Goal: Transaction & Acquisition: Purchase product/service

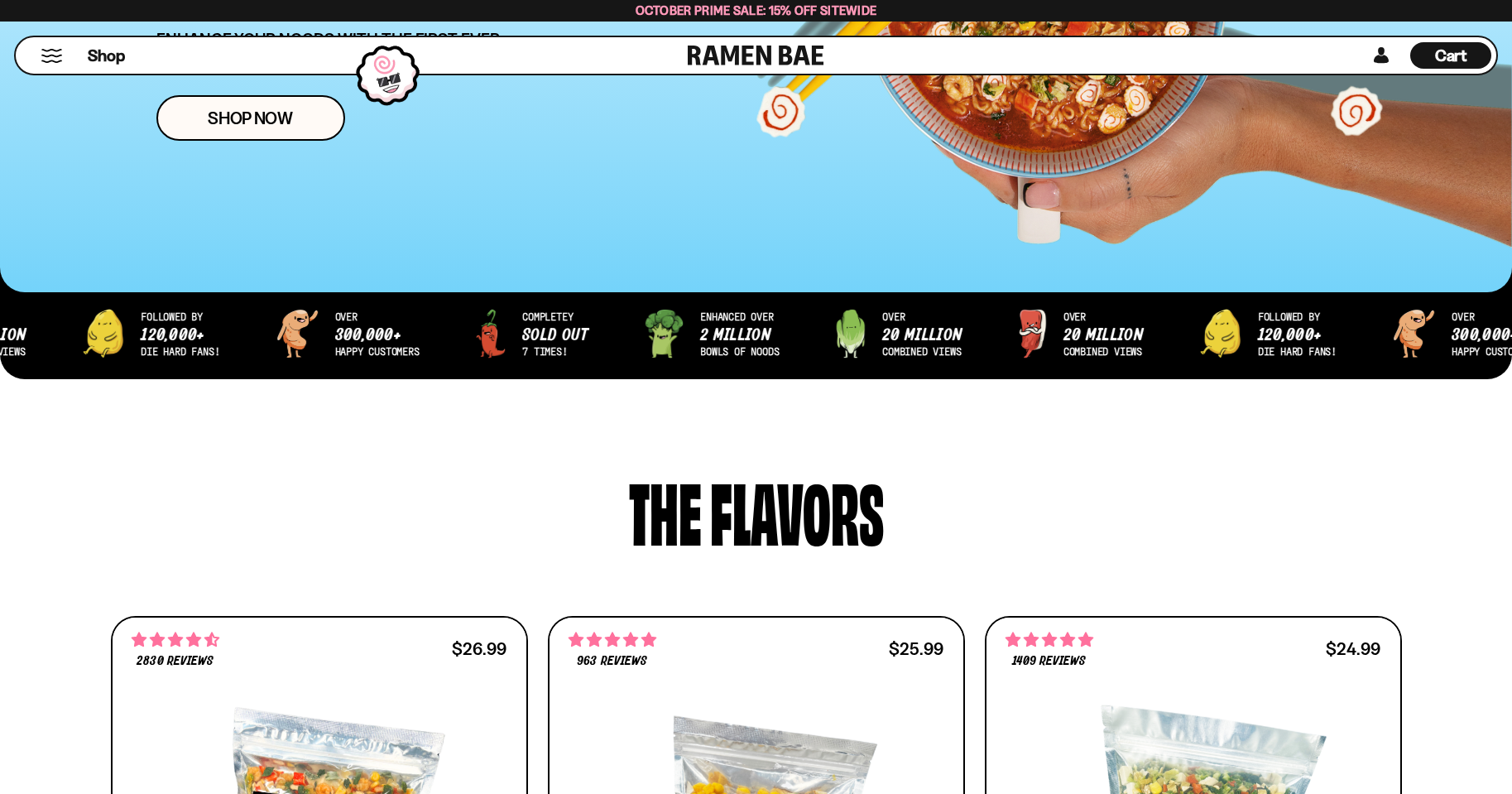
scroll to position [248, 0]
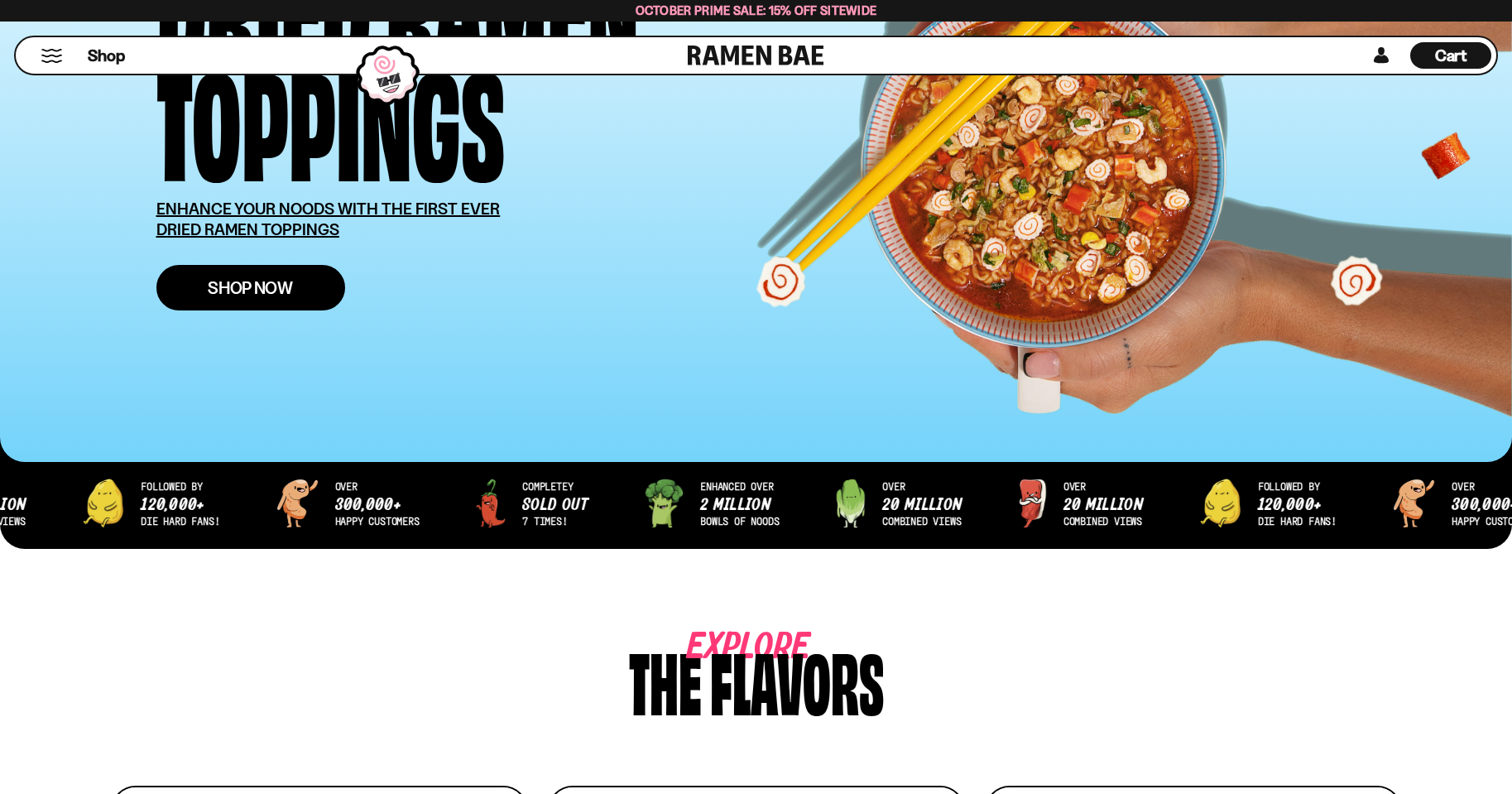
click at [274, 276] on link "Shop Now" at bounding box center [251, 287] width 188 height 45
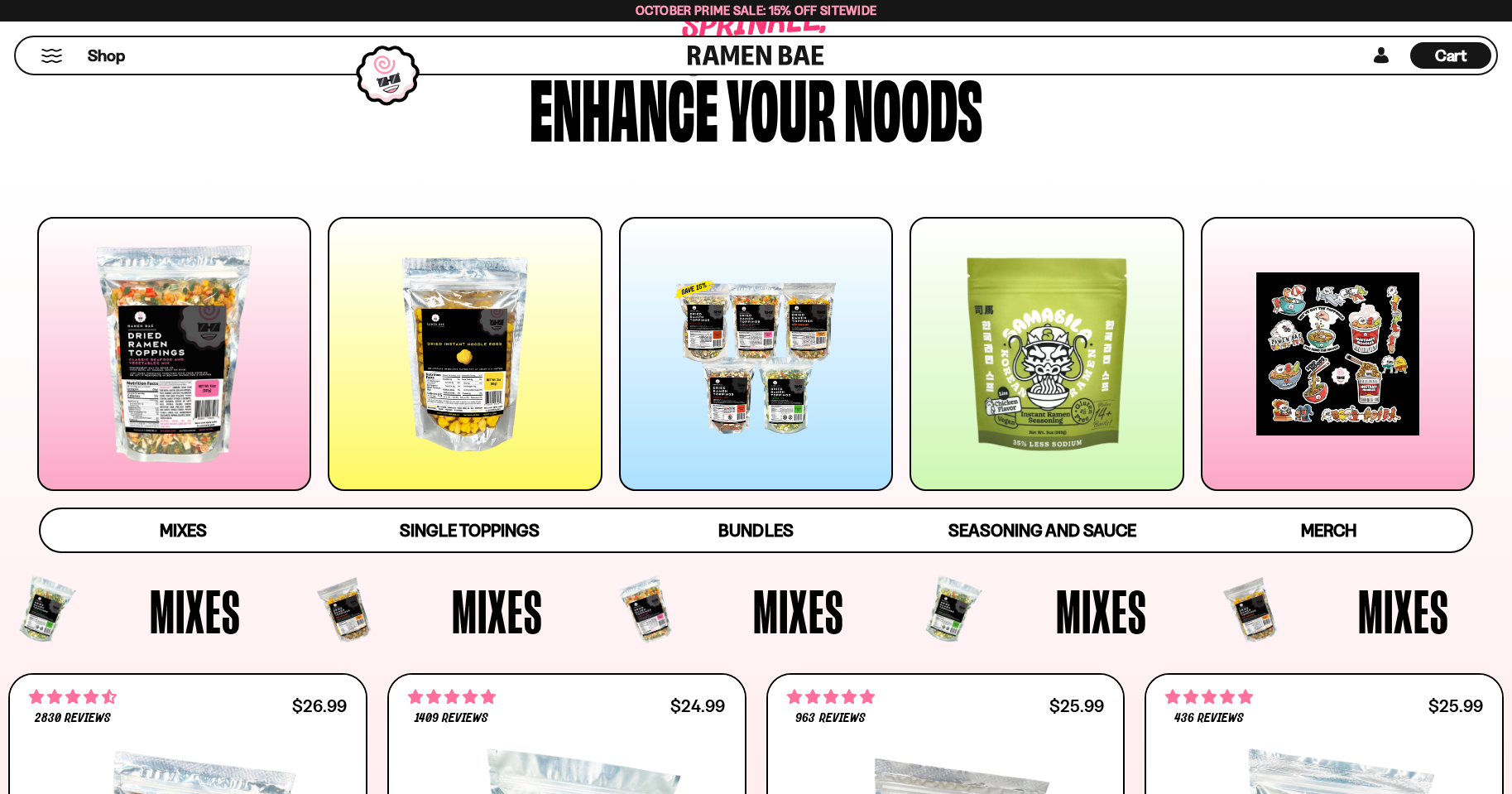
scroll to position [82, 0]
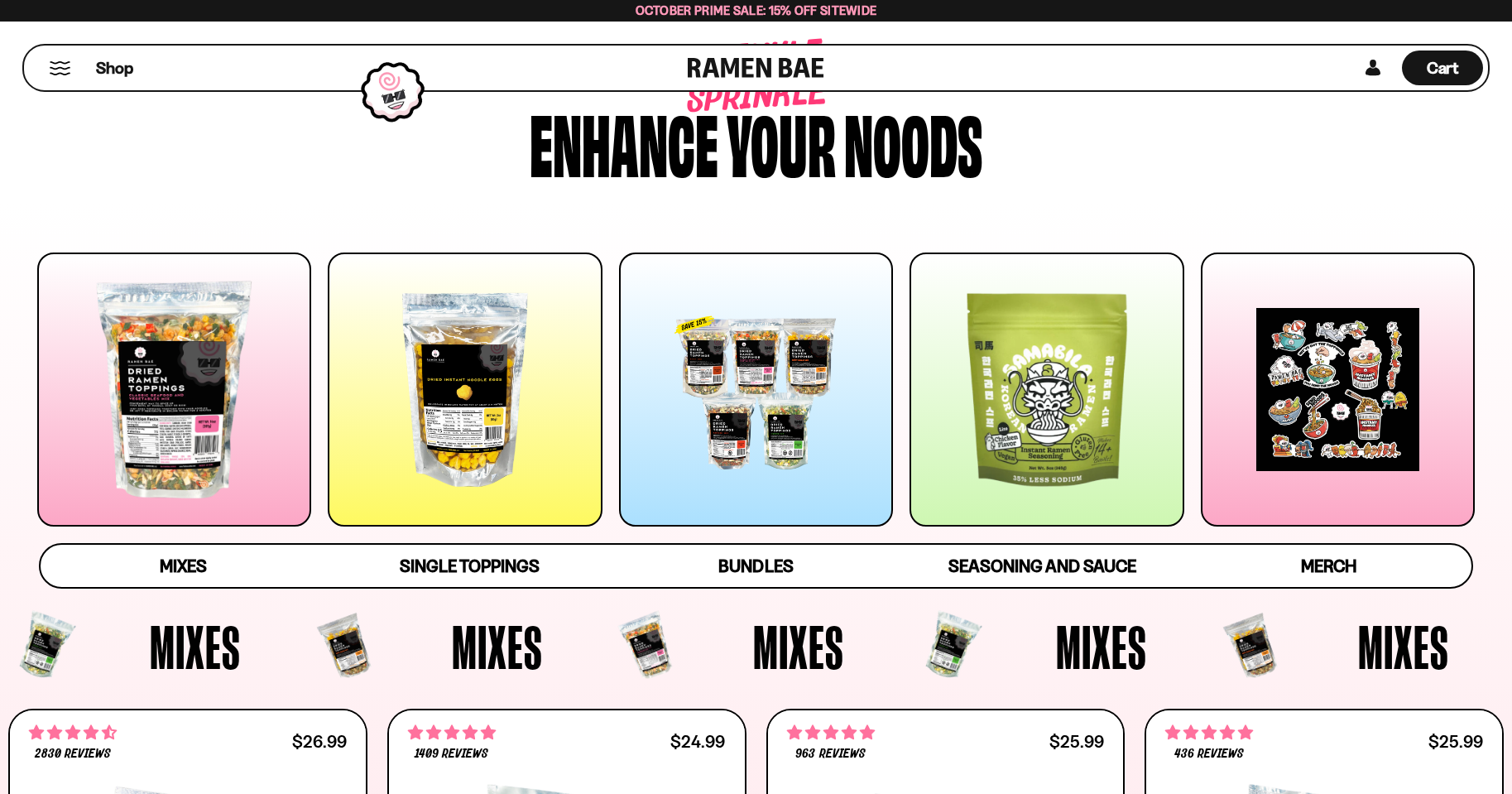
click at [128, 367] on div at bounding box center [174, 388] width 274 height 273
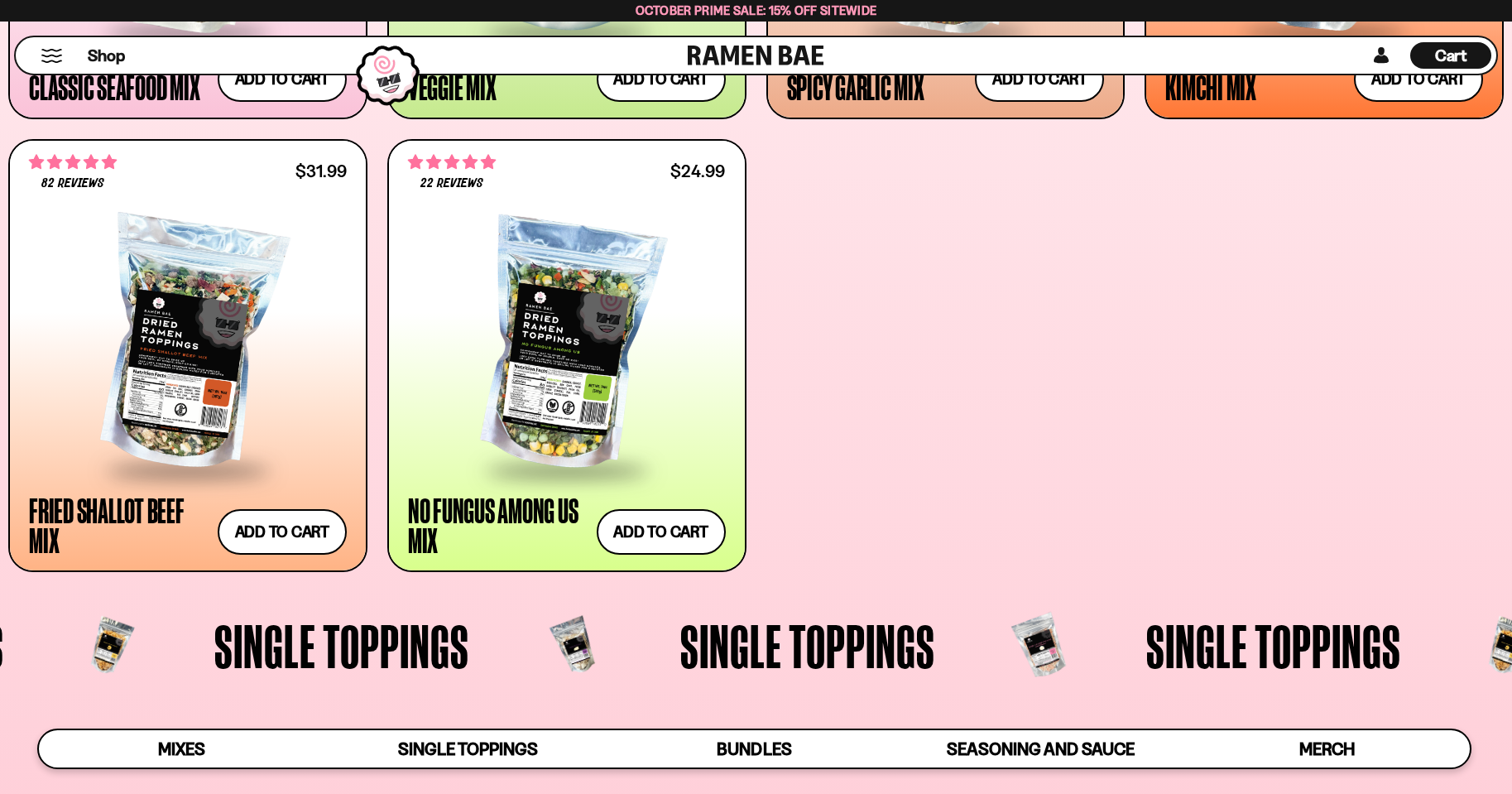
scroll to position [1106, 0]
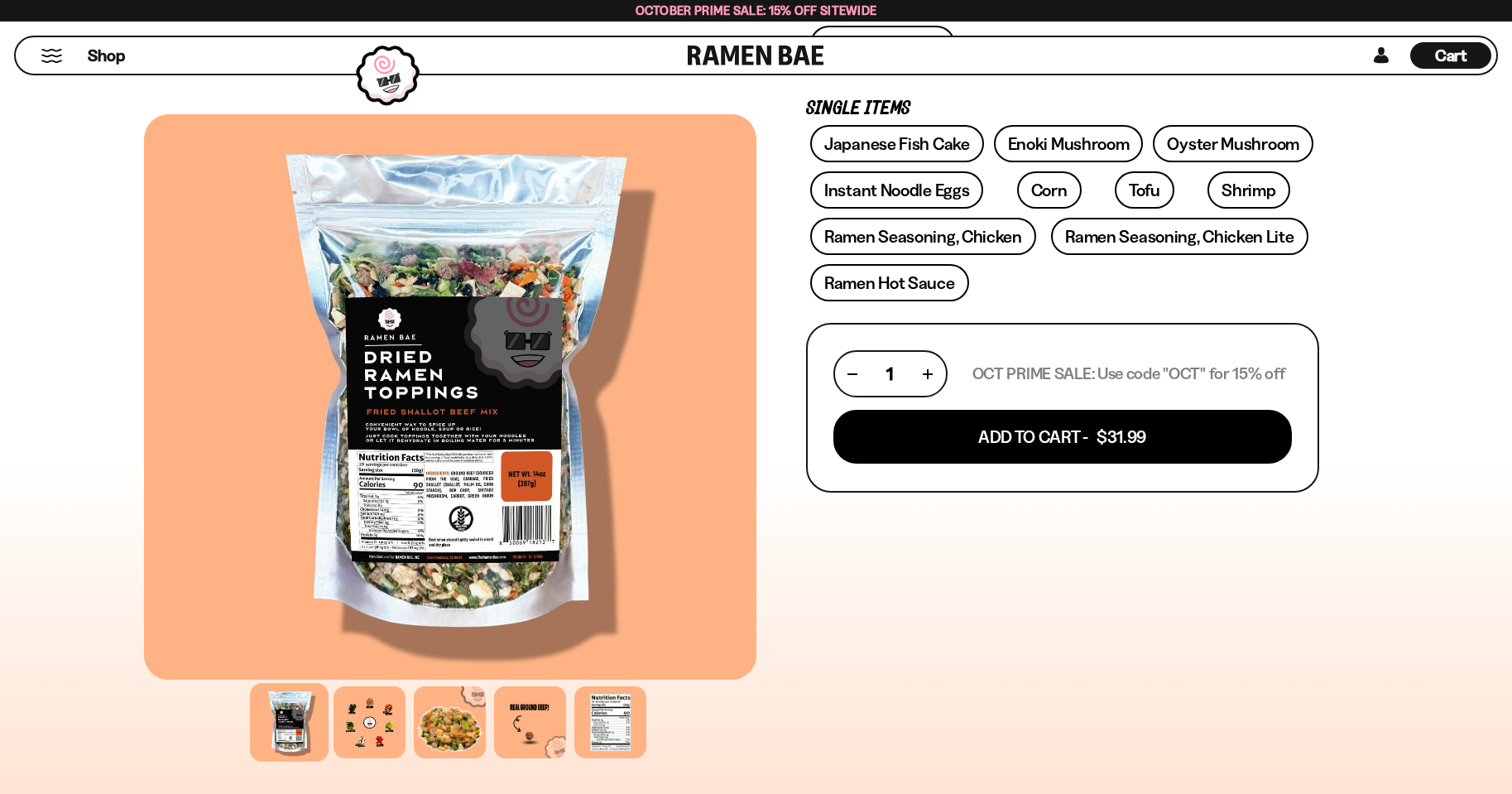
scroll to position [497, 0]
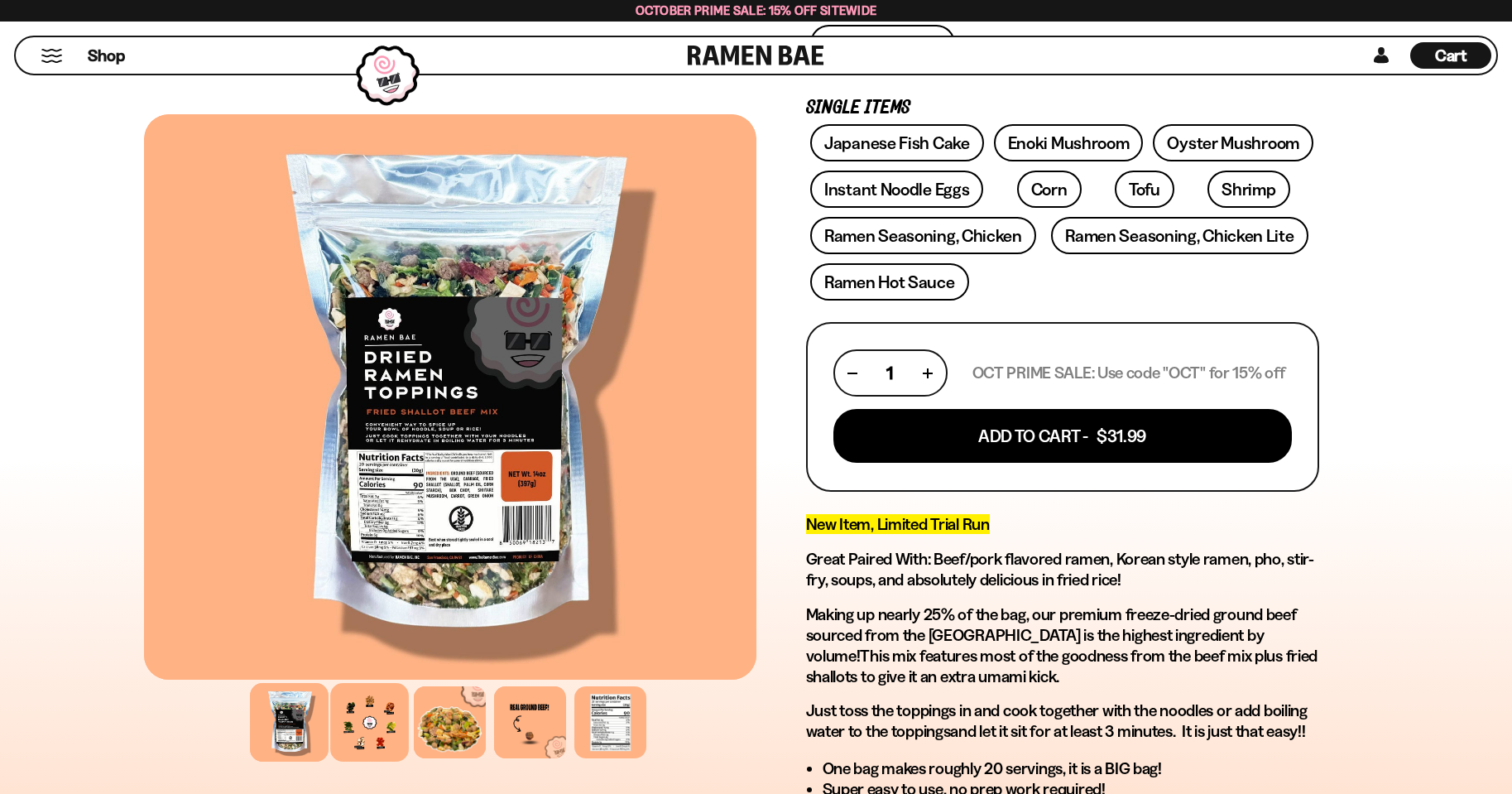
click at [370, 720] on div at bounding box center [370, 721] width 78 height 78
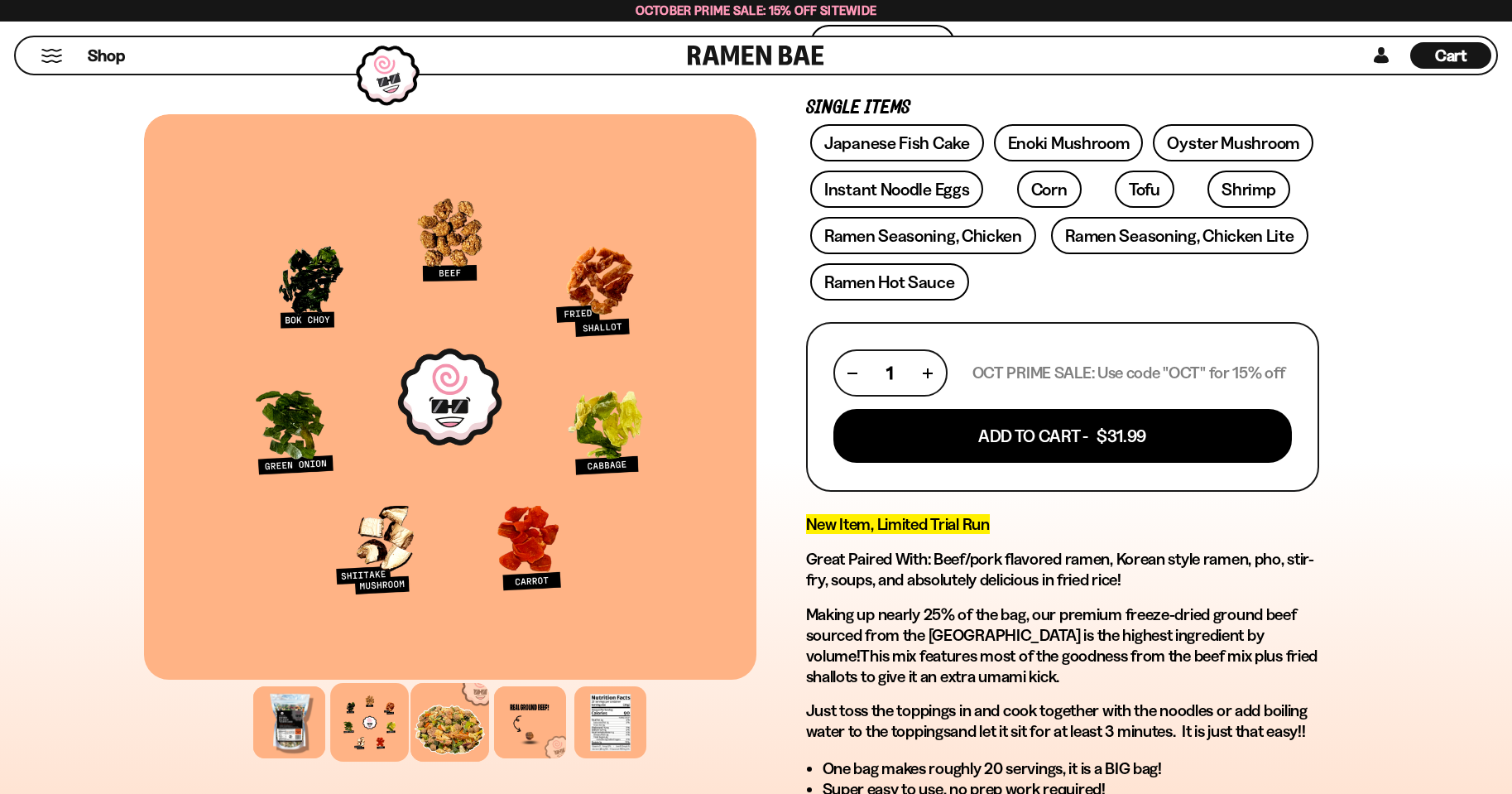
click at [479, 712] on div at bounding box center [450, 721] width 78 height 78
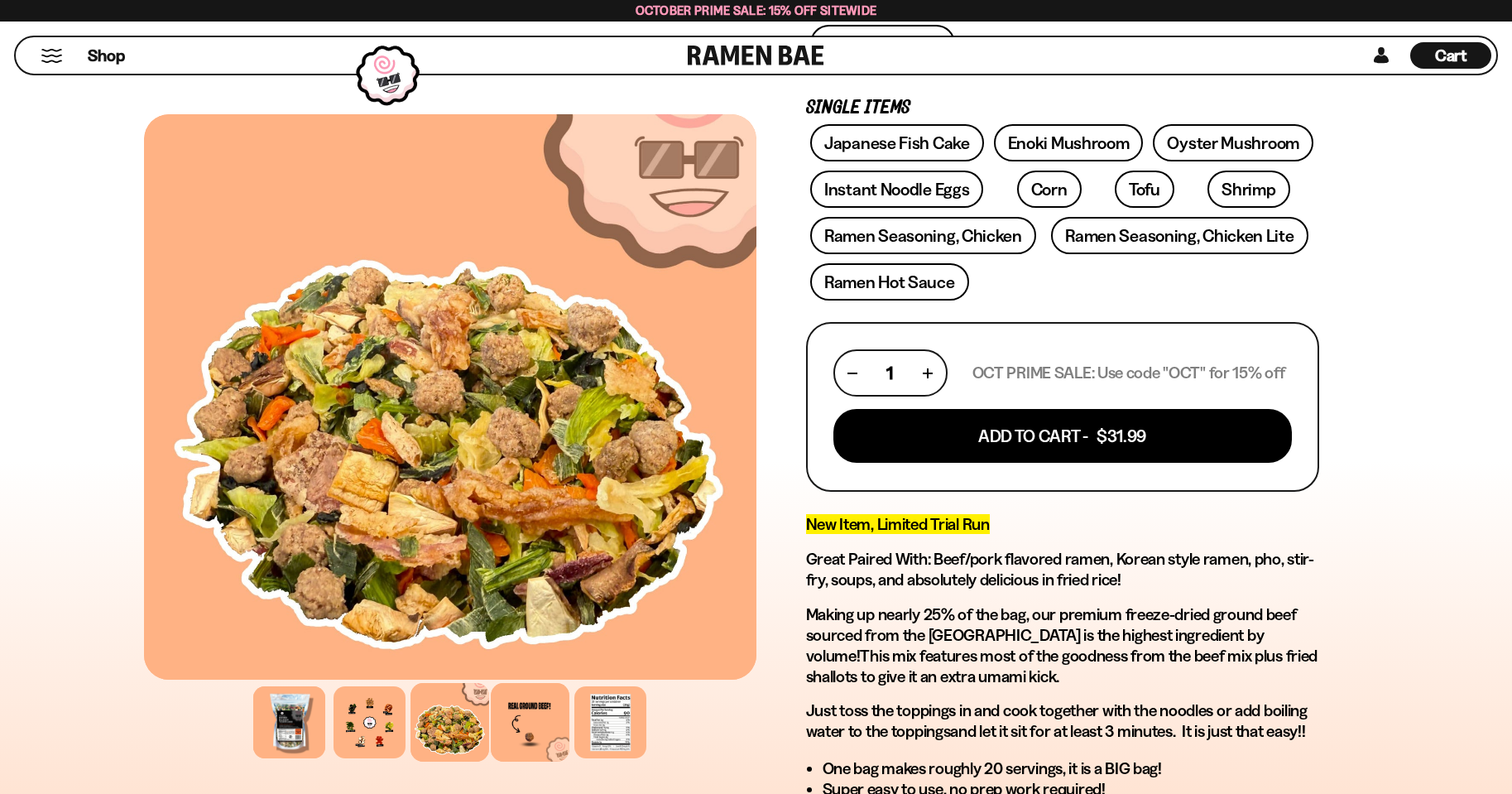
click at [512, 725] on div at bounding box center [530, 721] width 78 height 78
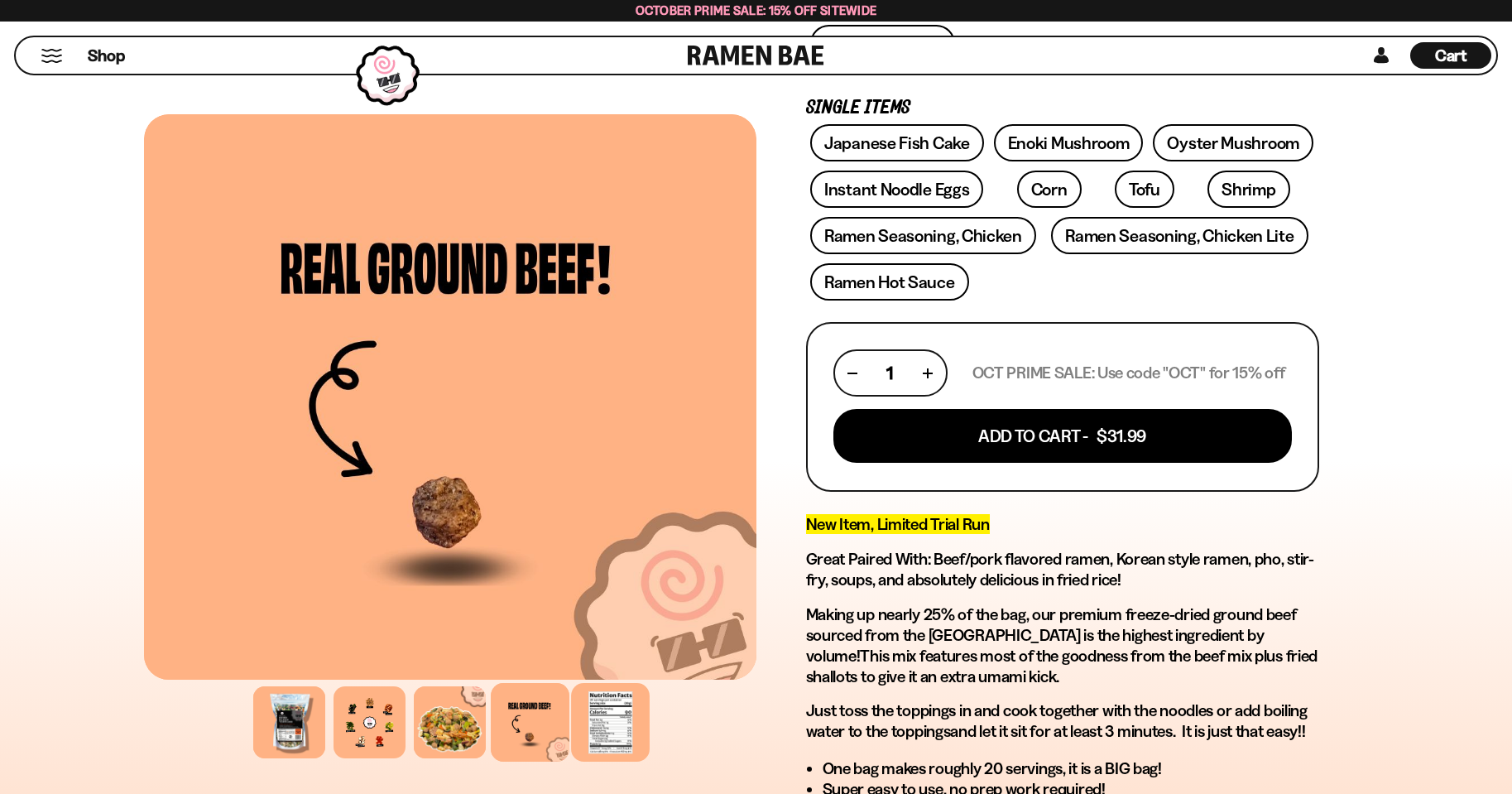
click at [592, 733] on div at bounding box center [611, 721] width 78 height 78
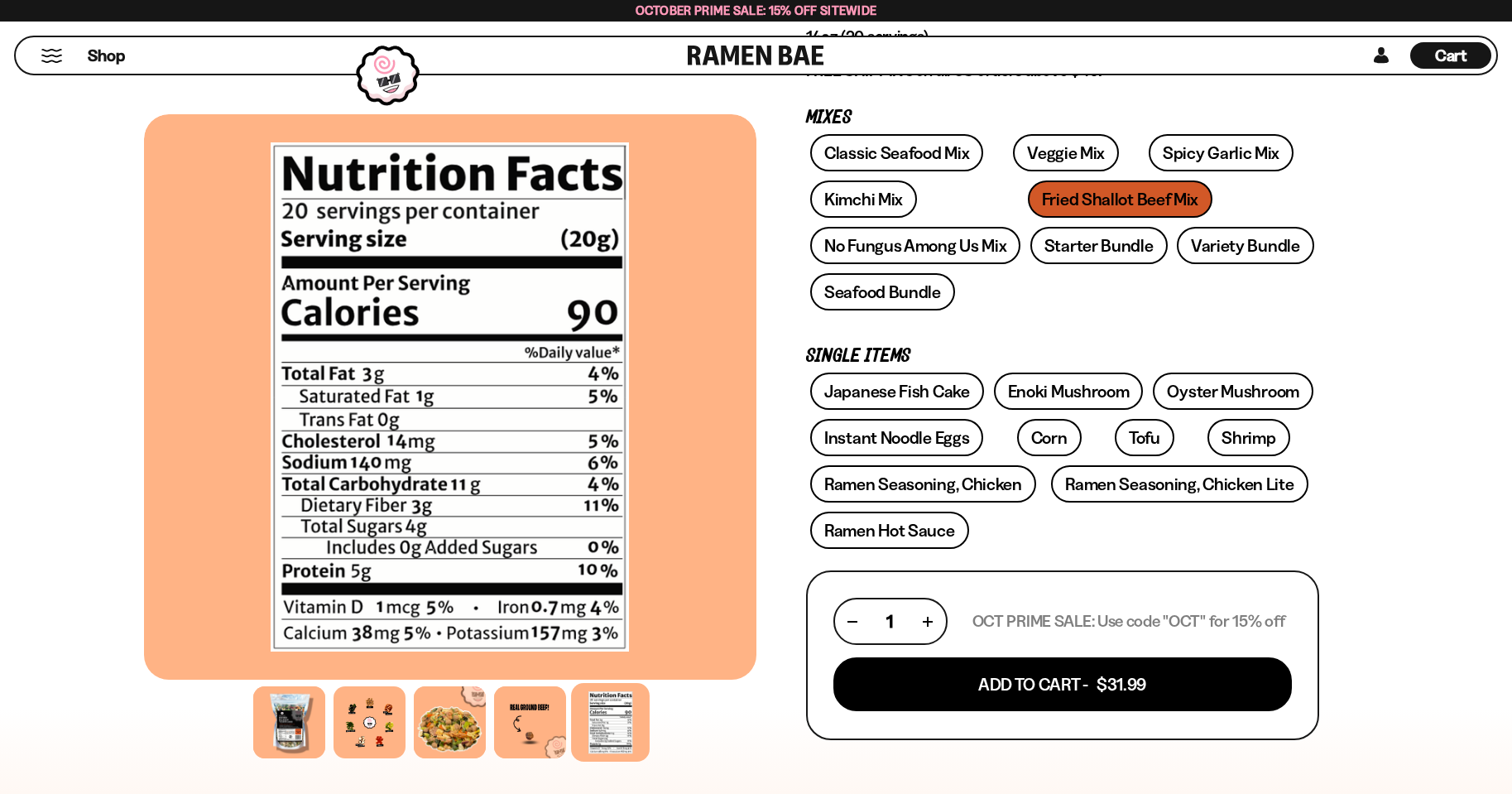
scroll to position [0, 0]
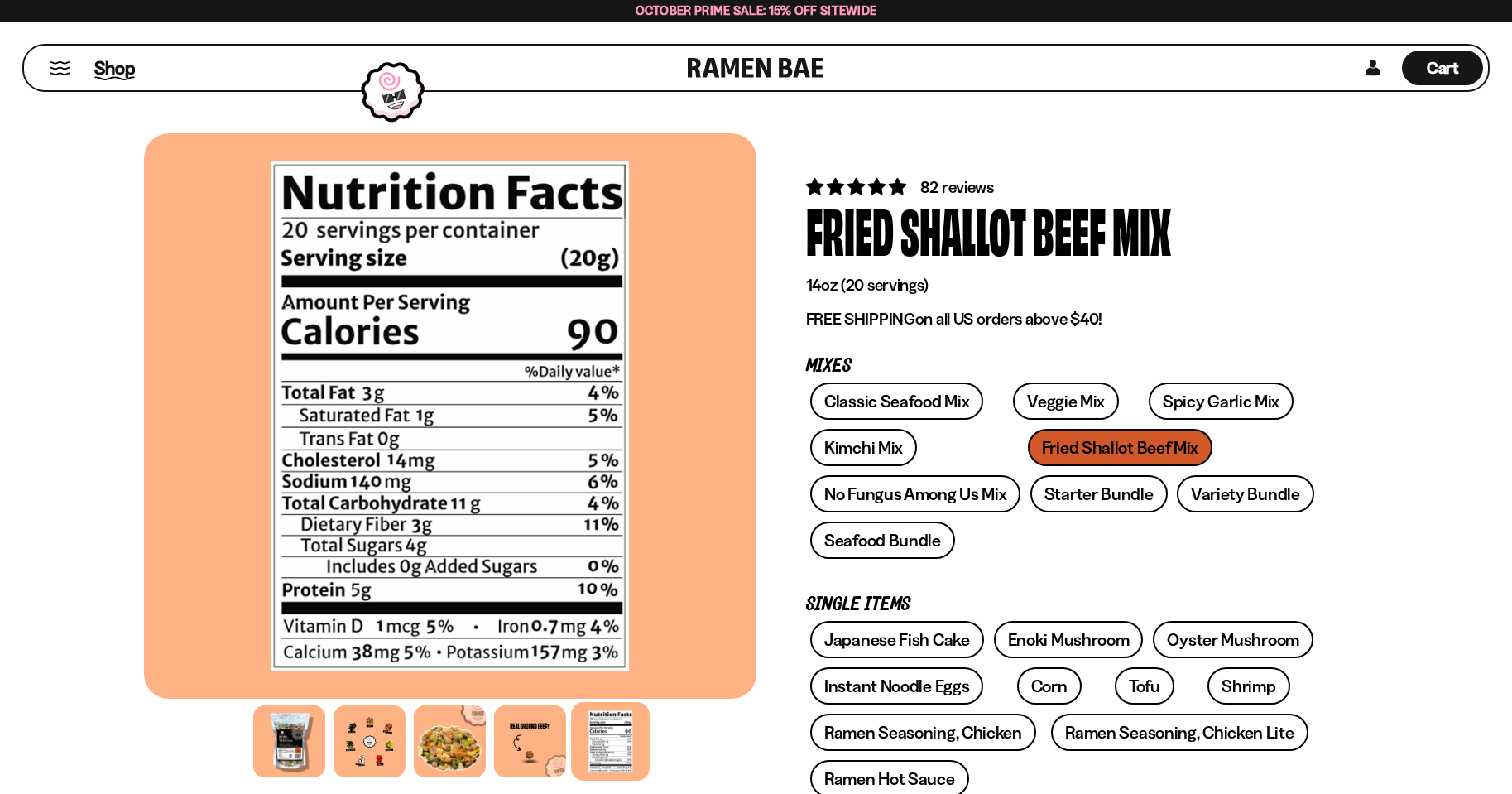
click at [113, 69] on span "Shop" at bounding box center [114, 68] width 40 height 25
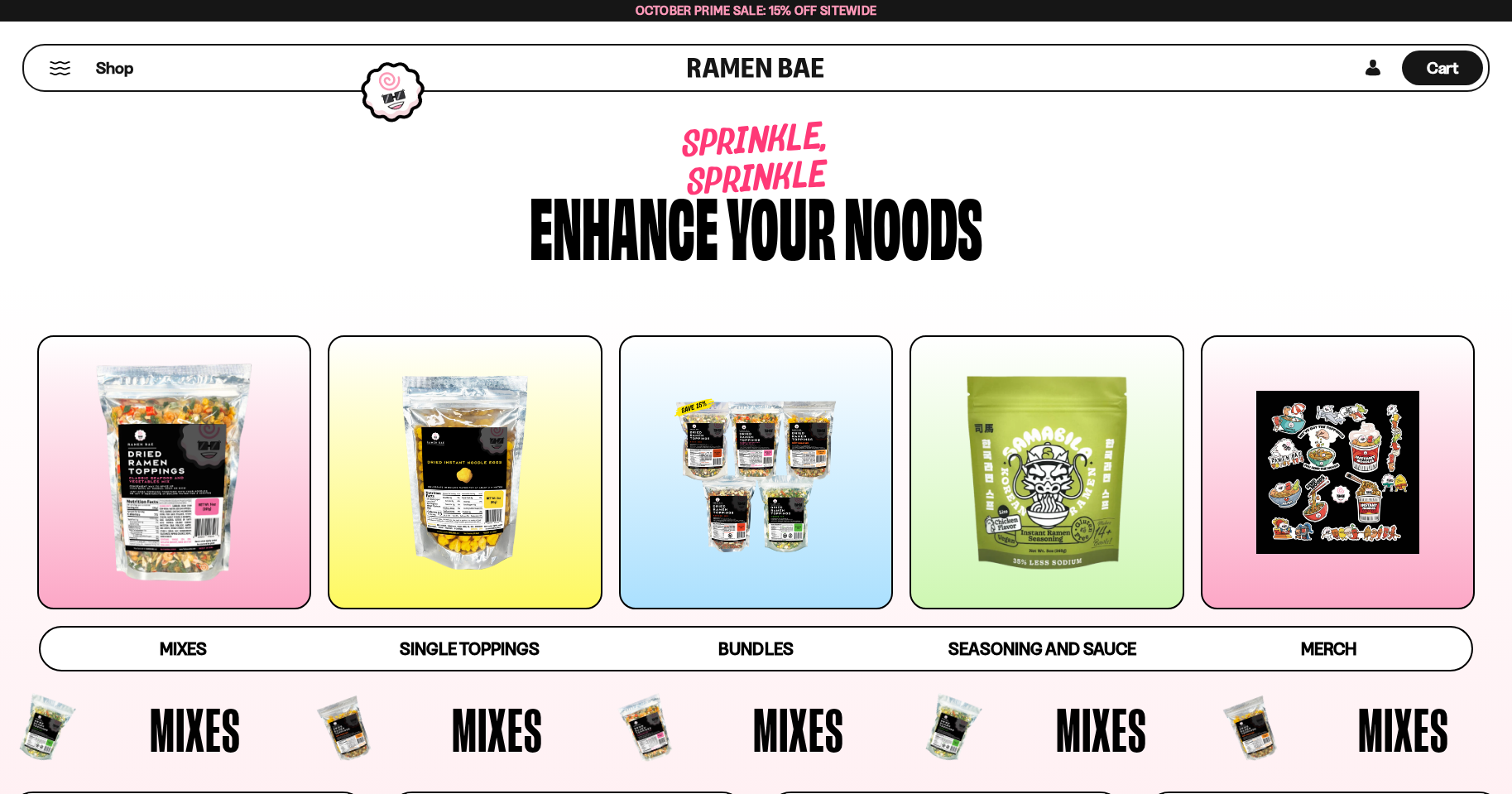
click at [422, 481] on div at bounding box center [464, 471] width 274 height 273
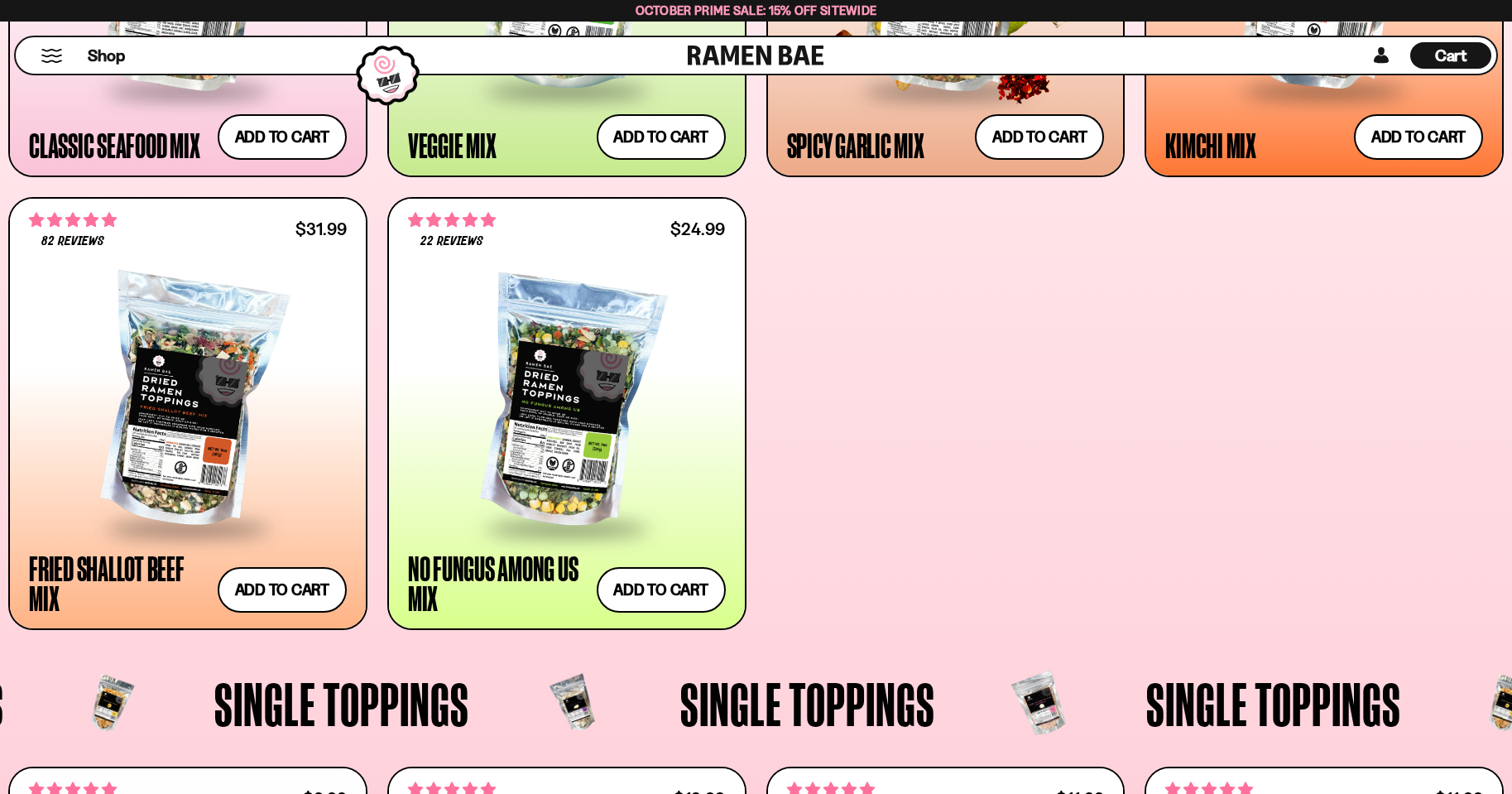
scroll to position [1051, 0]
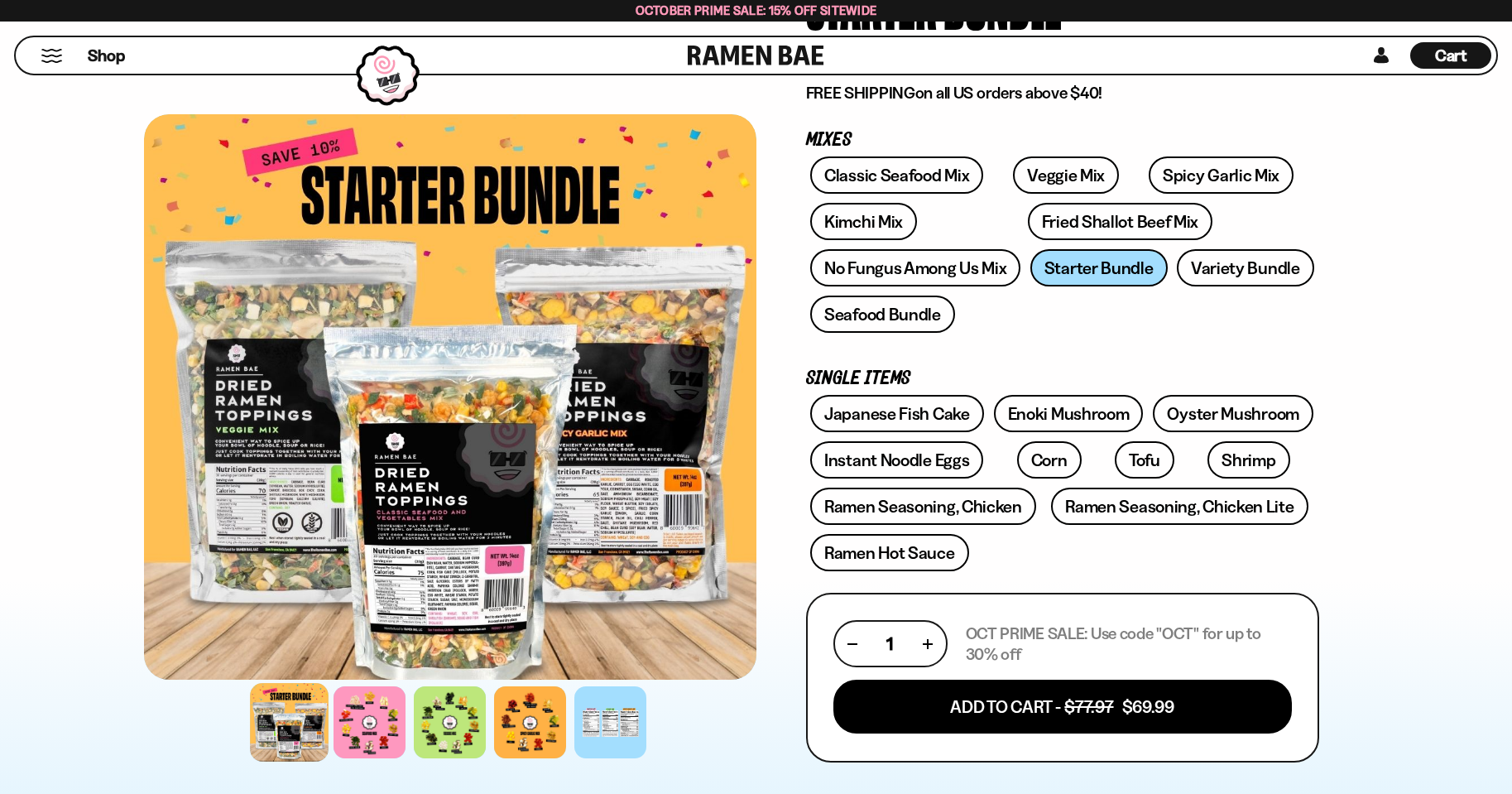
scroll to position [248, 0]
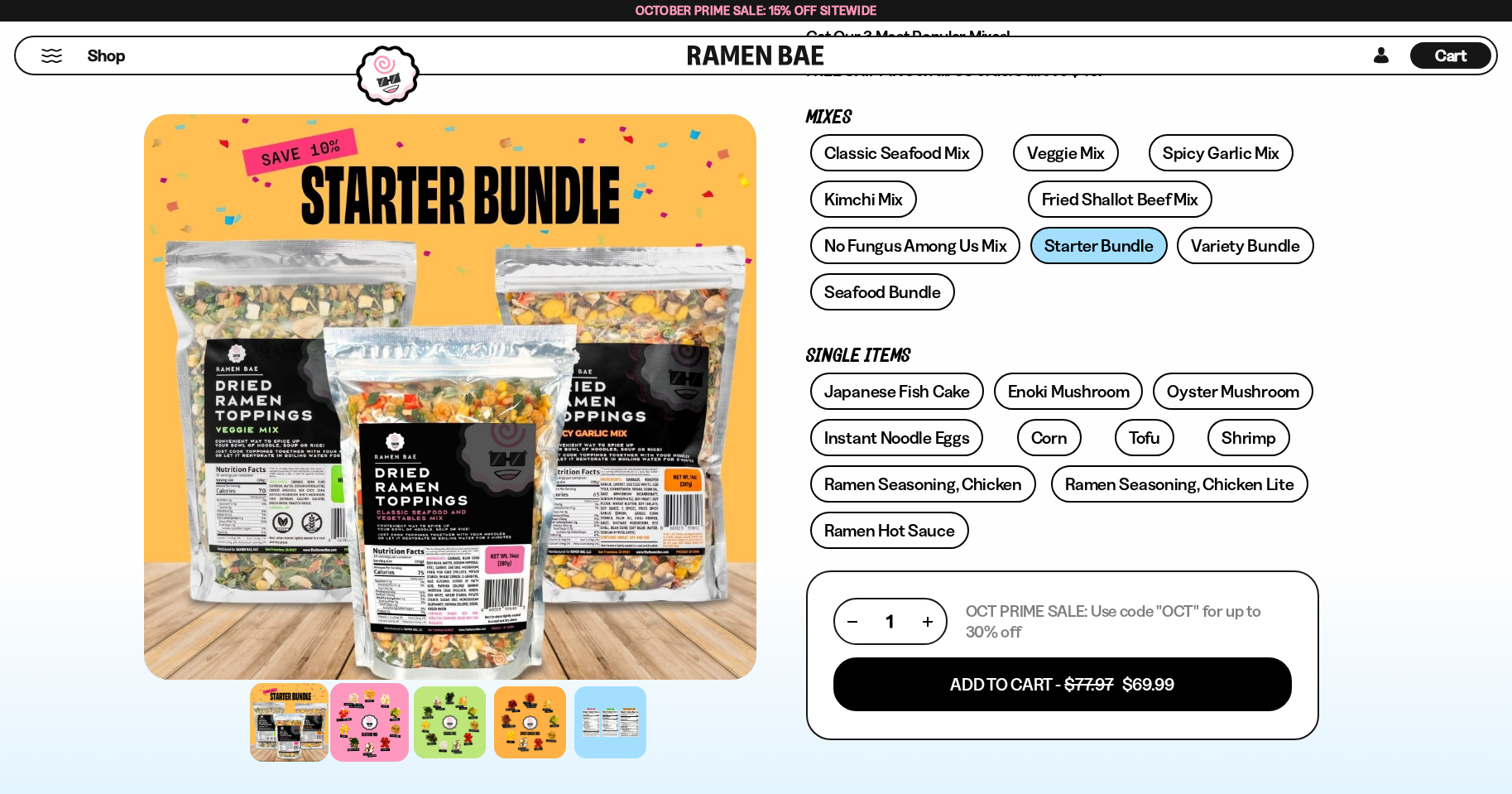
click at [352, 723] on div at bounding box center [370, 721] width 78 height 78
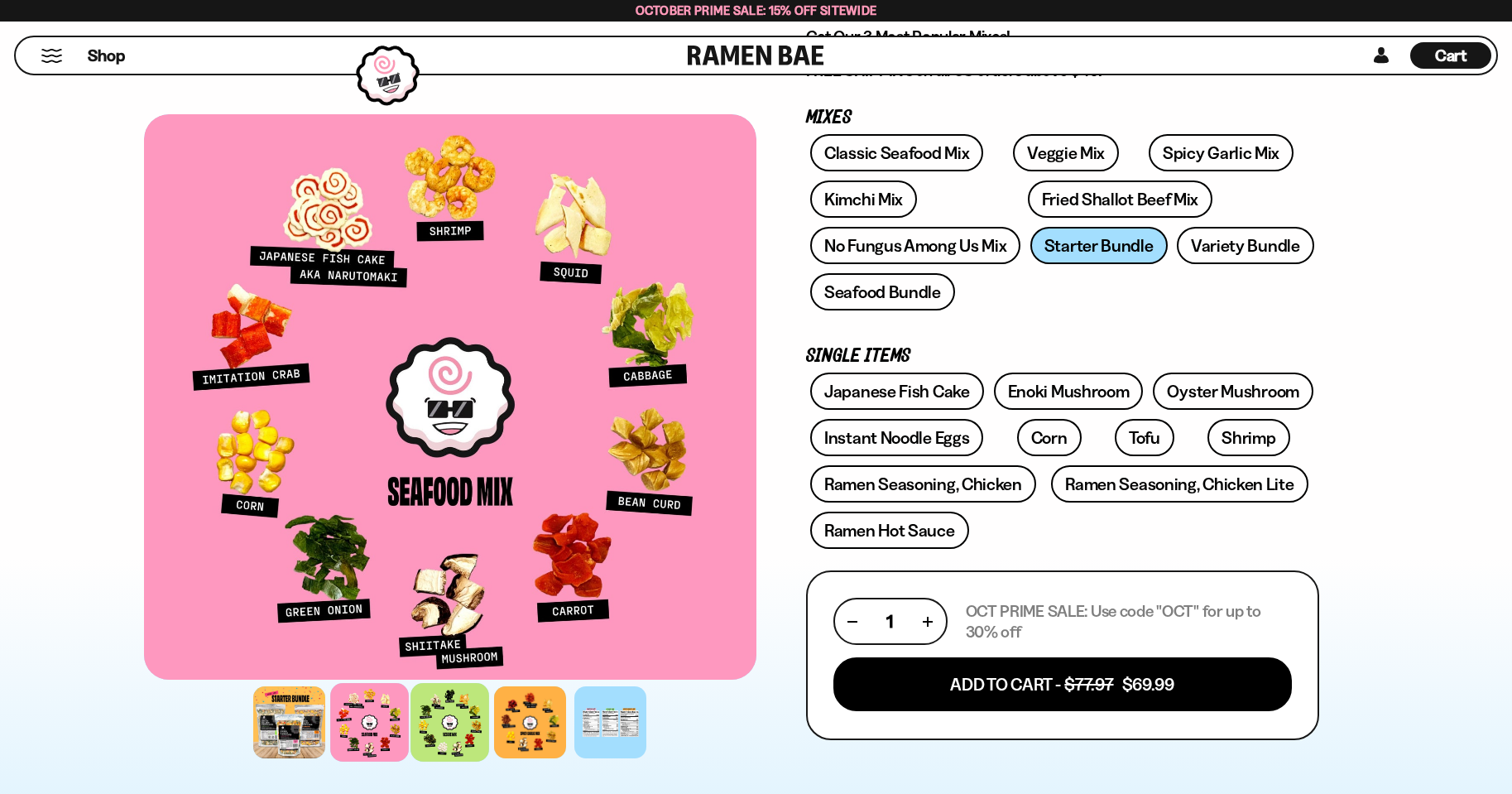
click at [433, 718] on div at bounding box center [450, 721] width 78 height 78
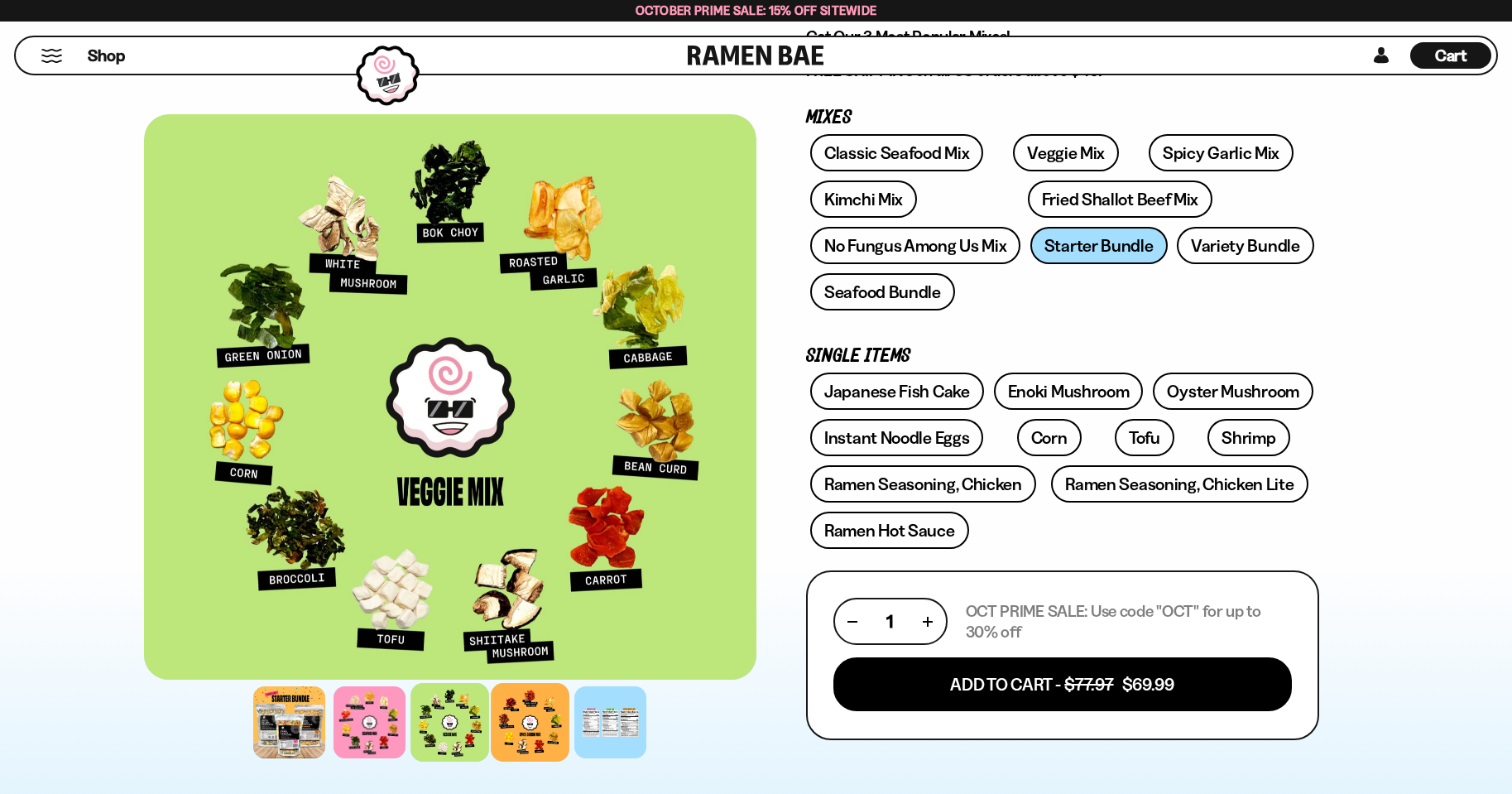
click at [503, 715] on div at bounding box center [530, 721] width 78 height 78
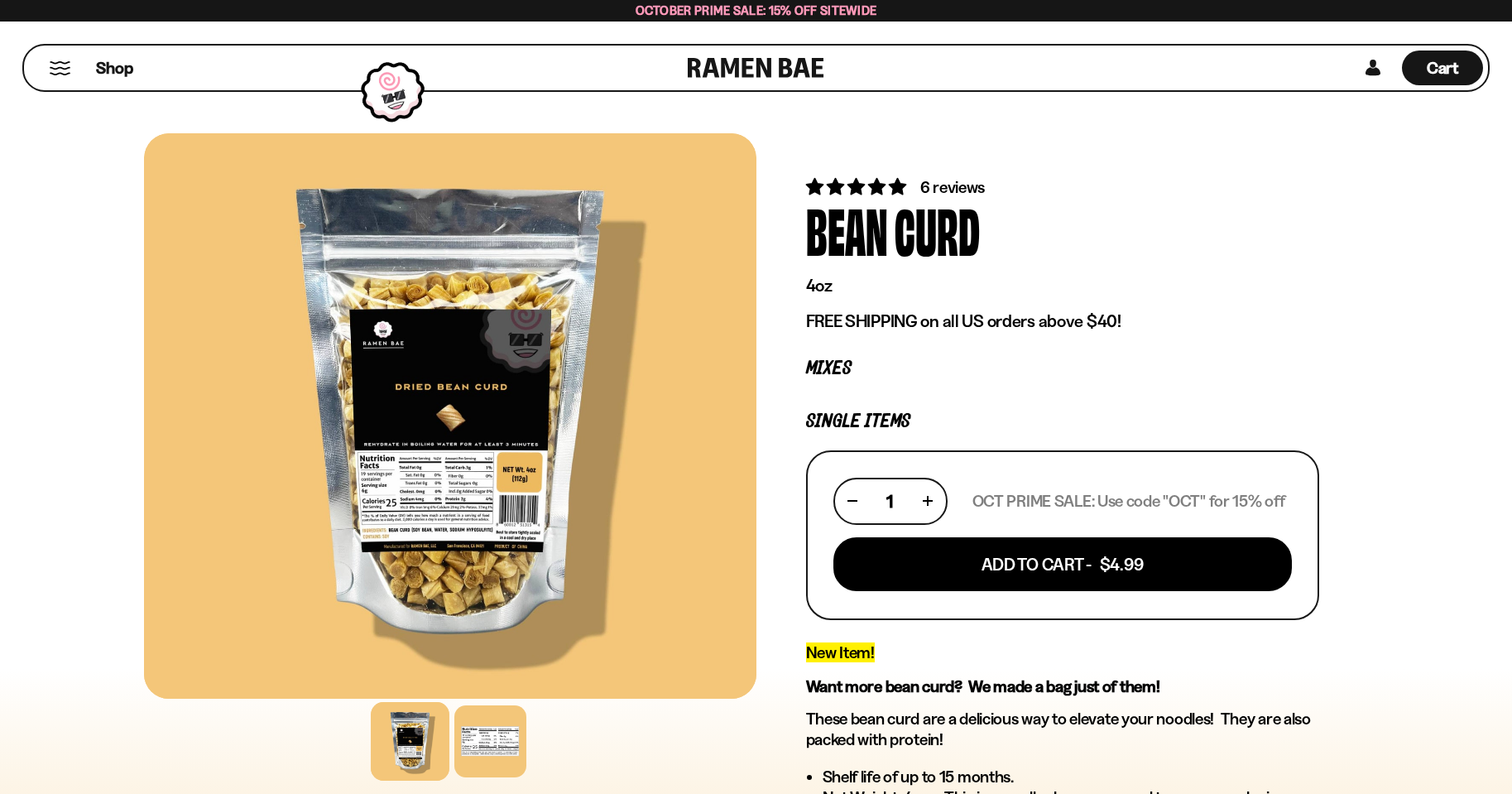
click at [471, 578] on div at bounding box center [450, 416] width 613 height 566
click at [489, 755] on div at bounding box center [490, 741] width 78 height 78
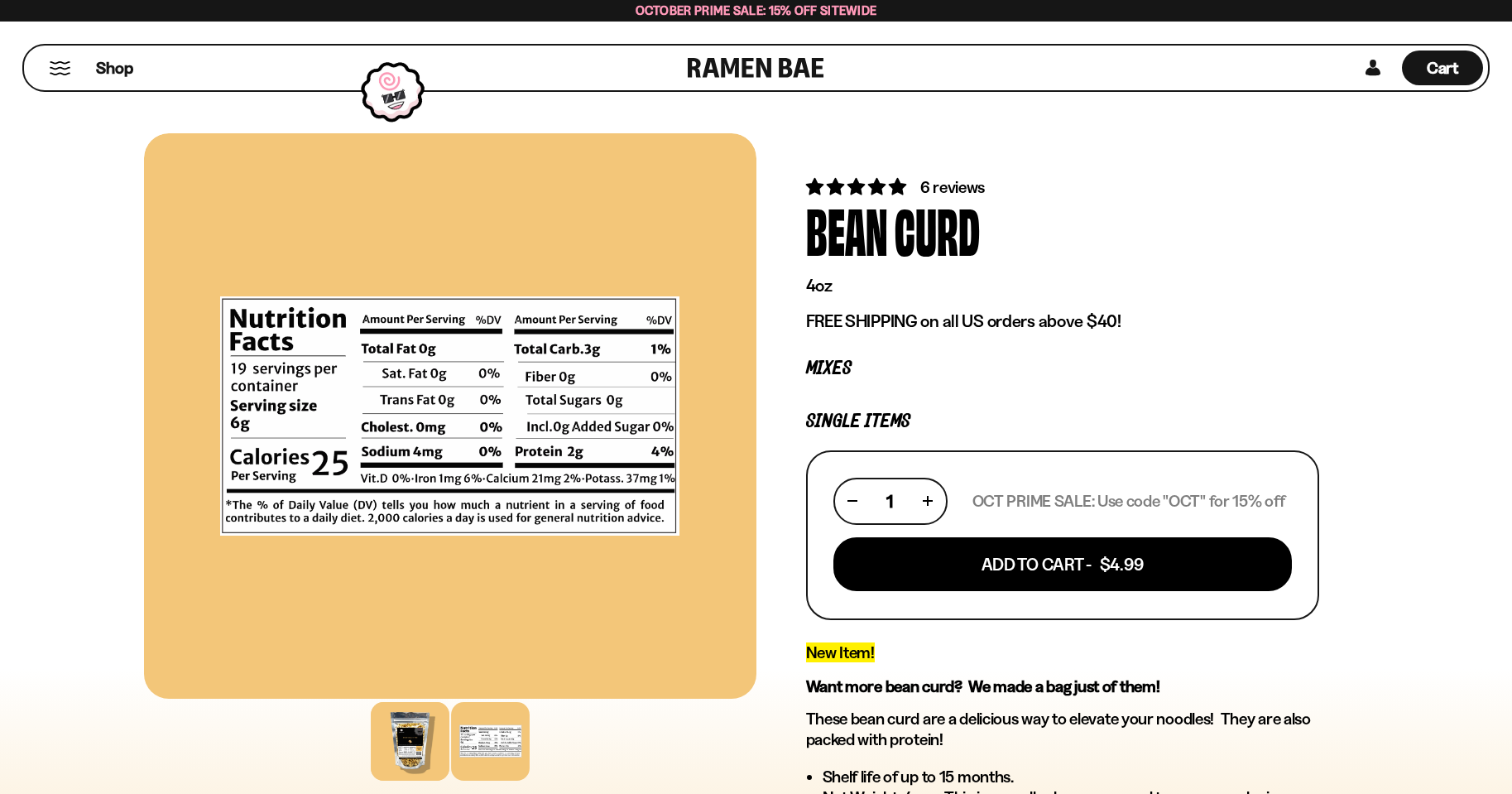
click at [422, 739] on div at bounding box center [410, 741] width 78 height 78
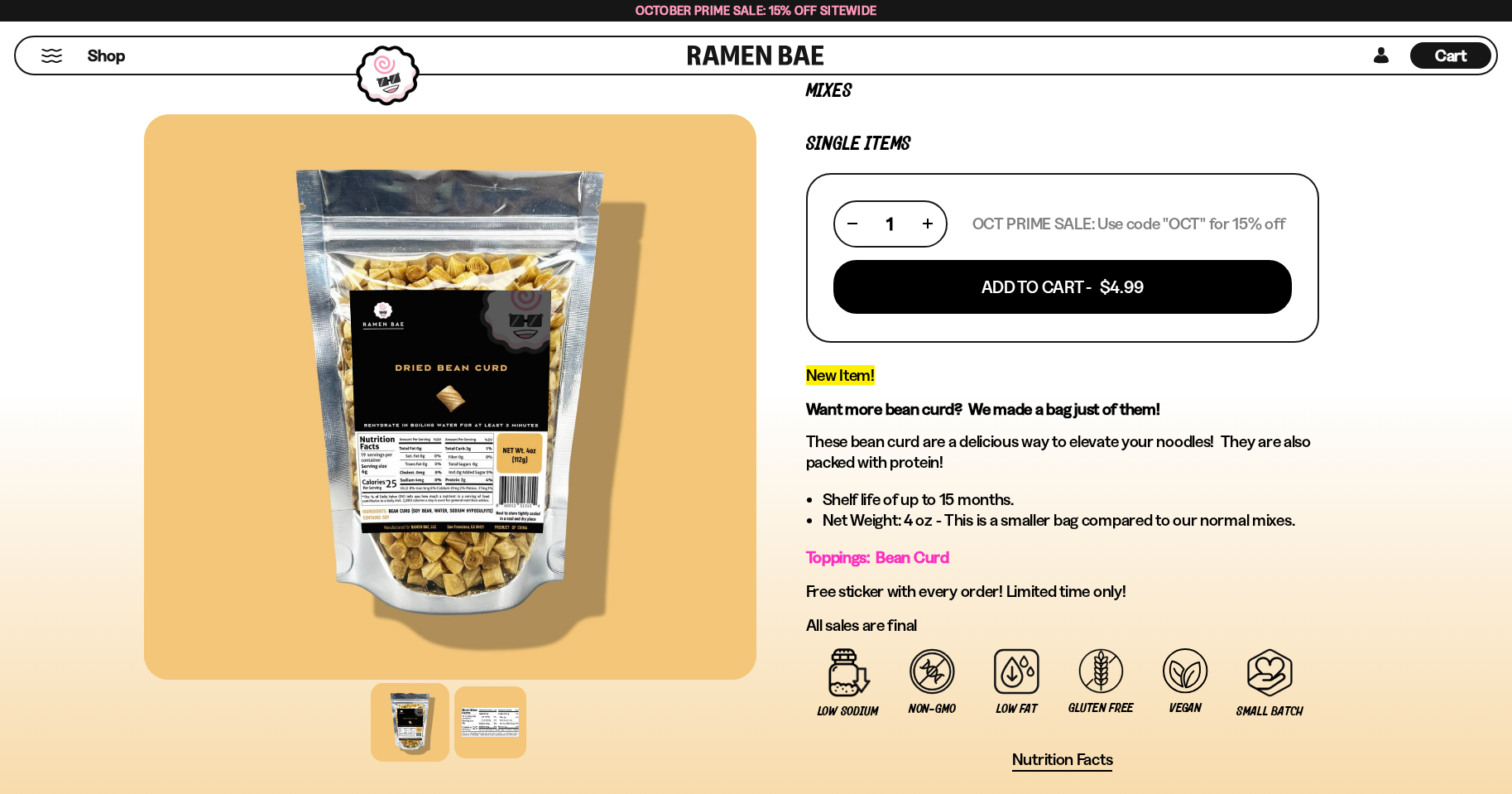
scroll to position [248, 0]
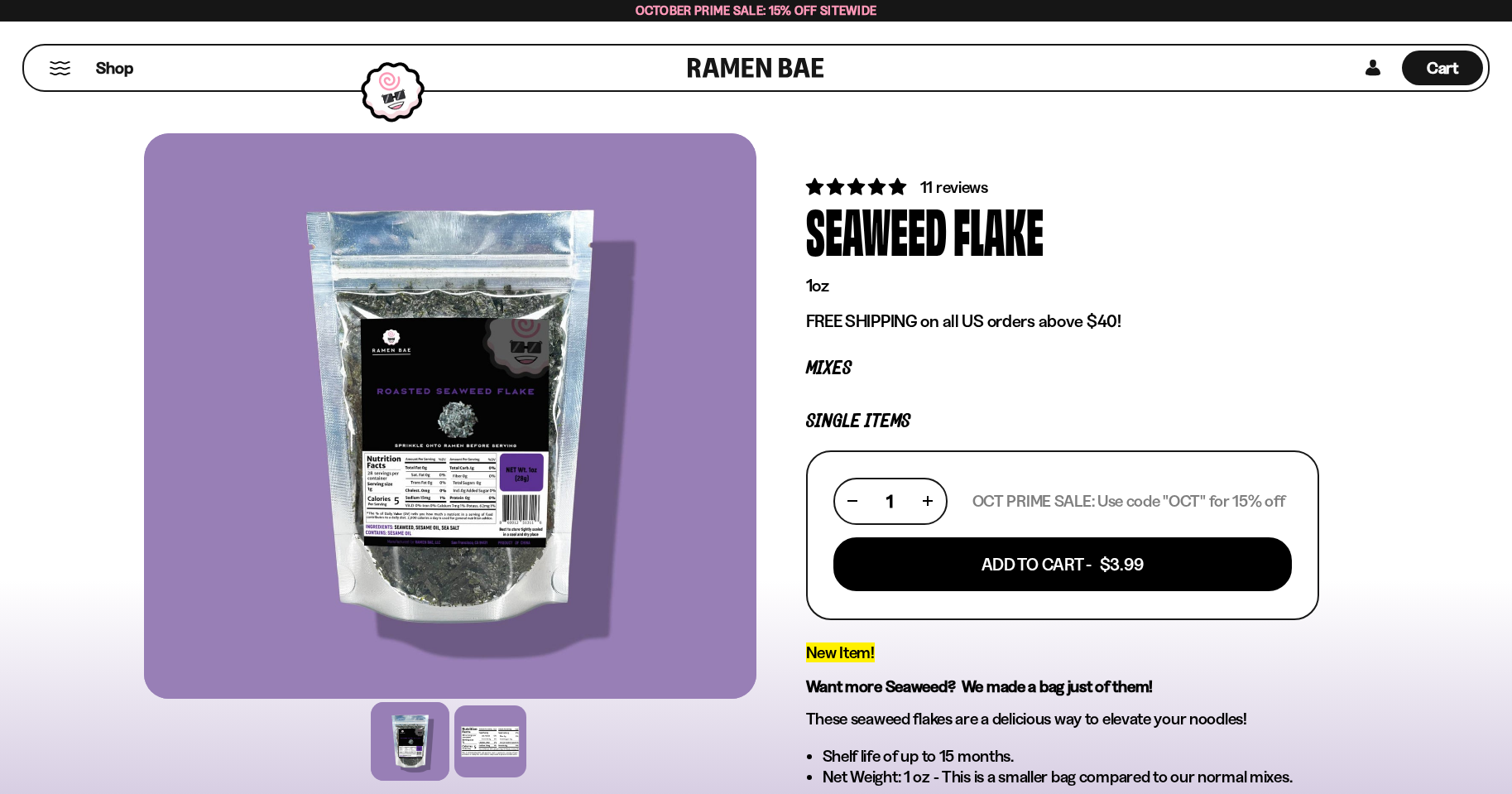
click at [457, 564] on div at bounding box center [450, 416] width 613 height 566
click at [456, 568] on div at bounding box center [450, 416] width 613 height 566
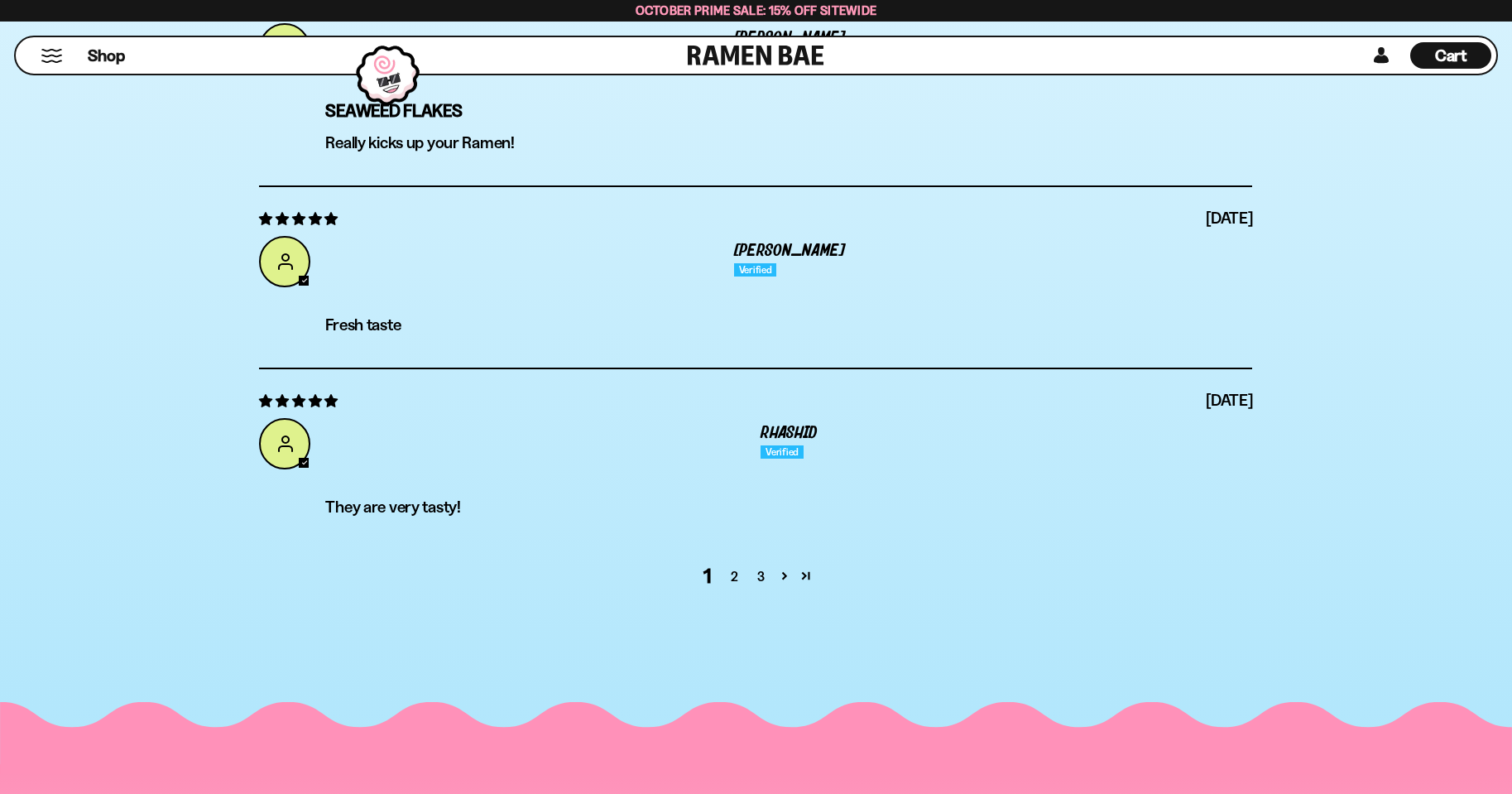
scroll to position [5793, 0]
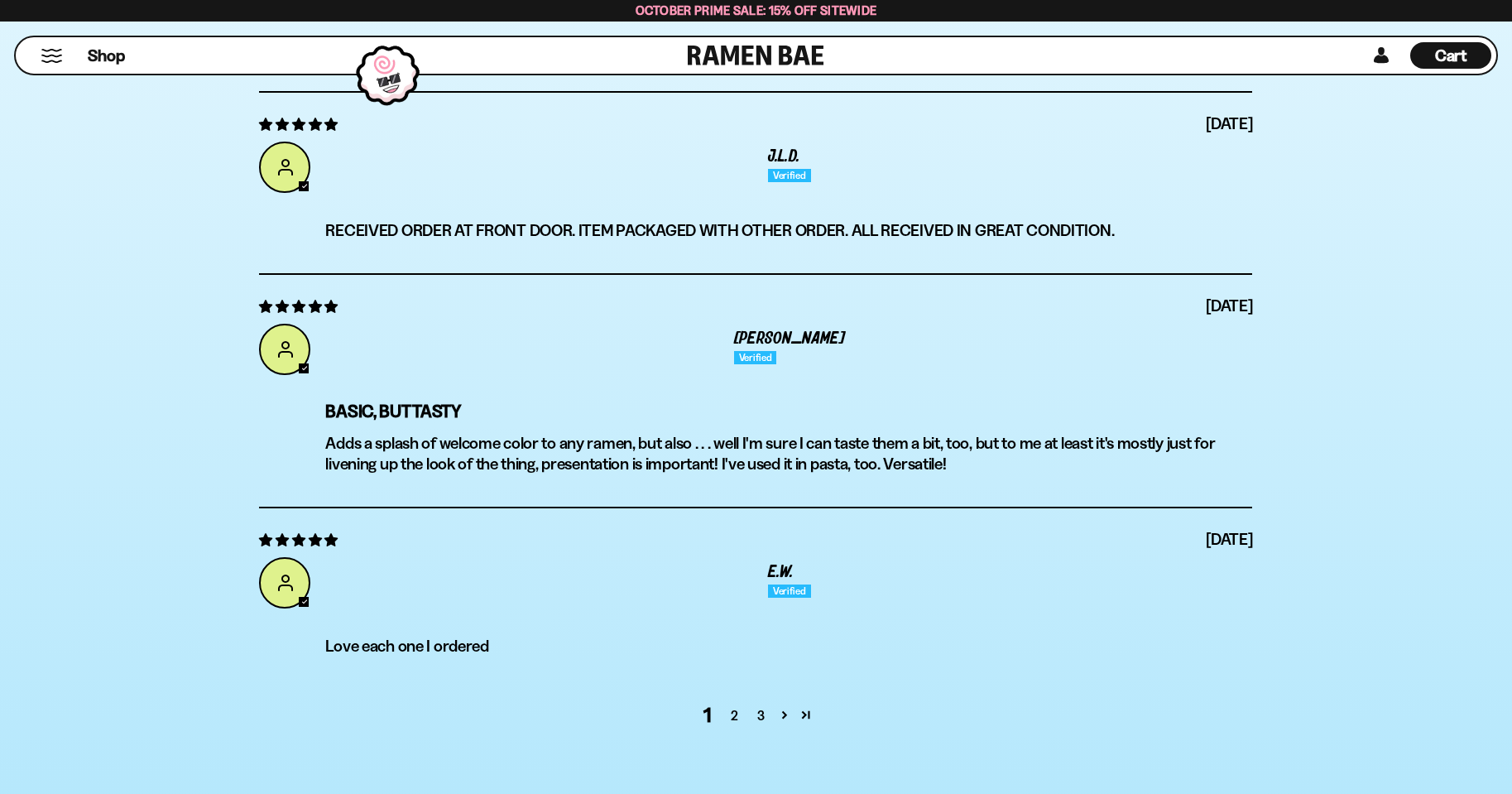
scroll to position [5628, 0]
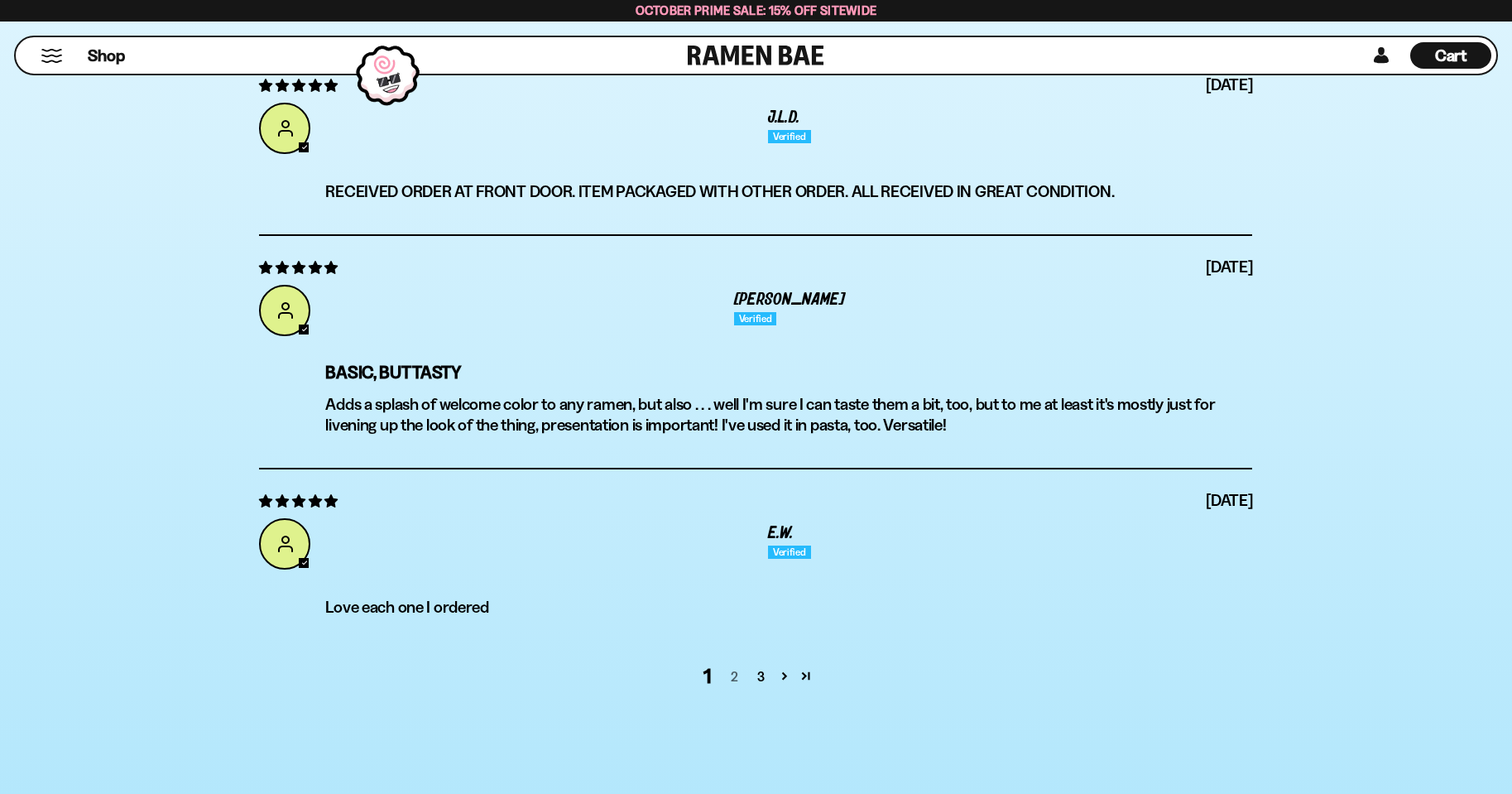
click at [733, 672] on link "2" at bounding box center [733, 676] width 26 height 20
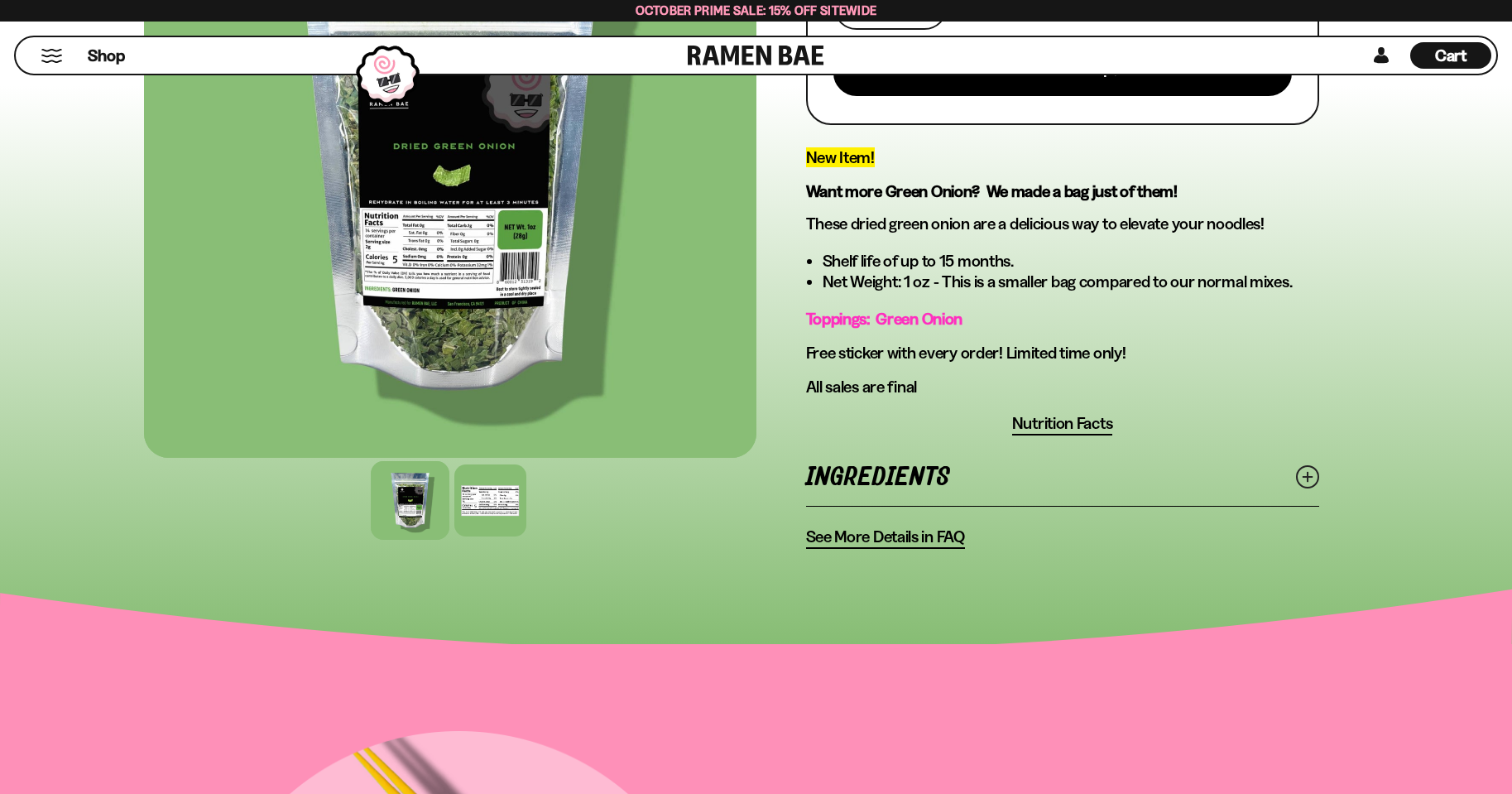
scroll to position [0, 0]
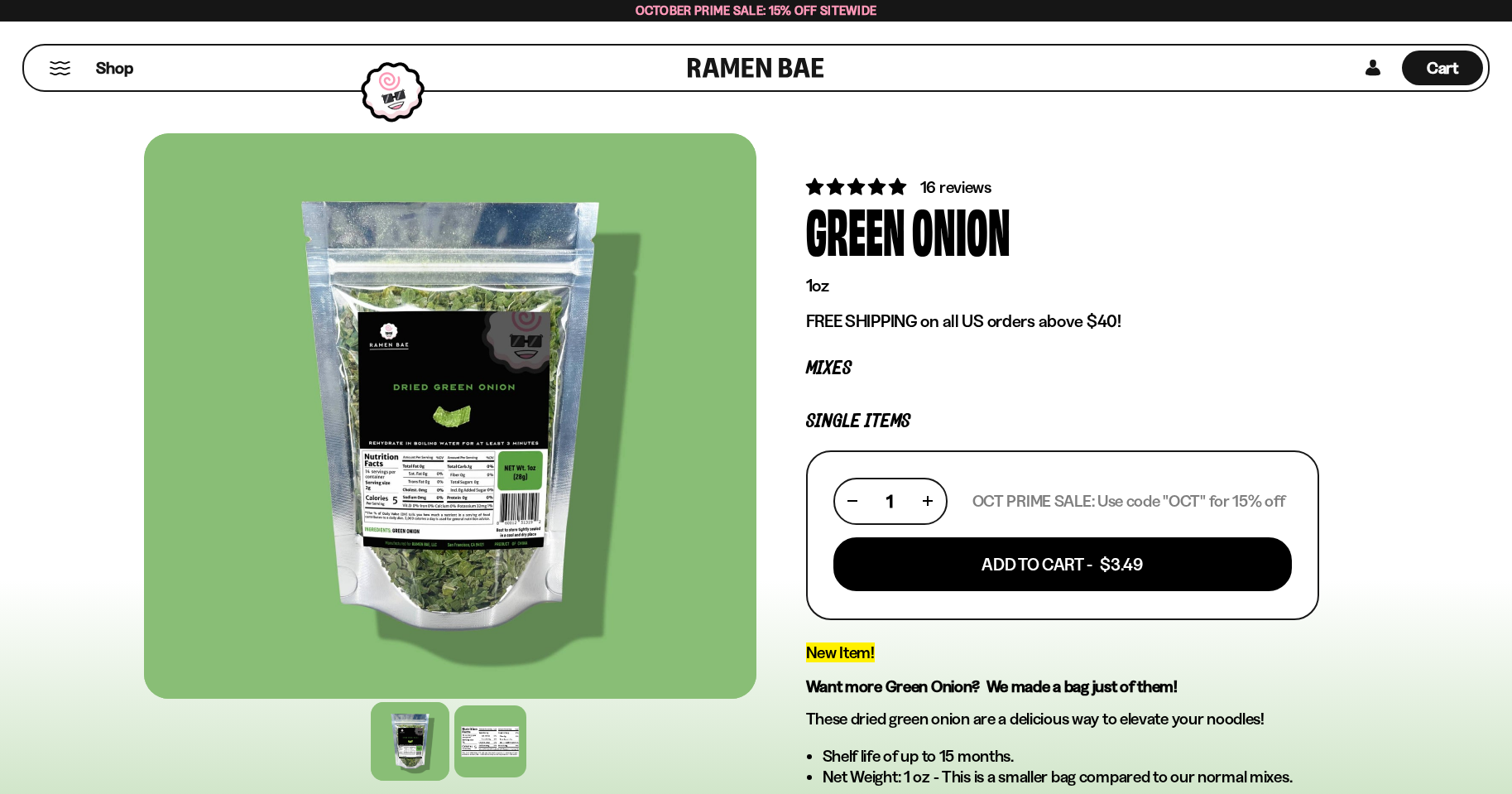
click at [819, 422] on p "Single Items" at bounding box center [1062, 422] width 513 height 16
click at [873, 420] on p "Single Items" at bounding box center [1062, 422] width 513 height 16
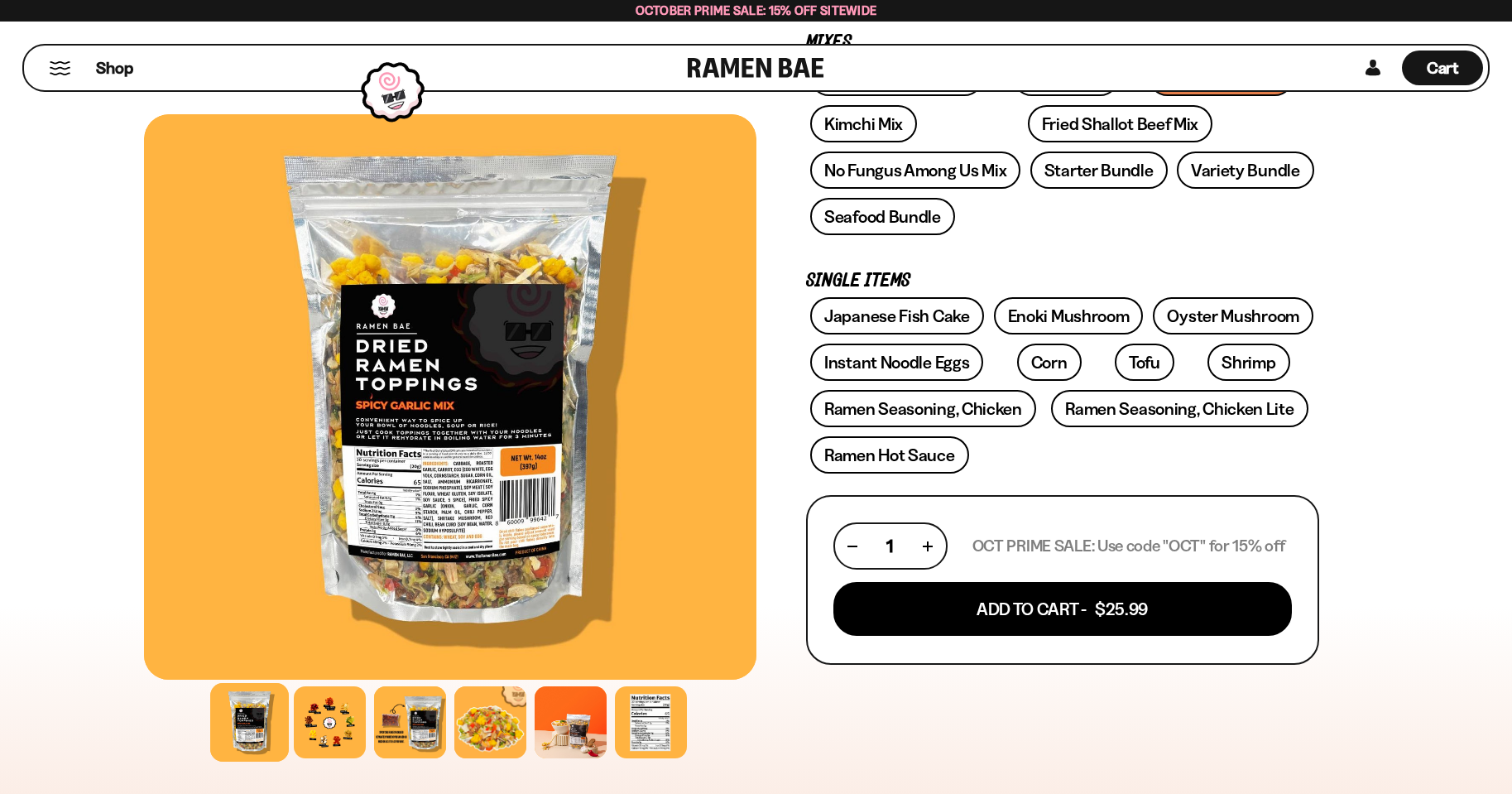
scroll to position [331, 0]
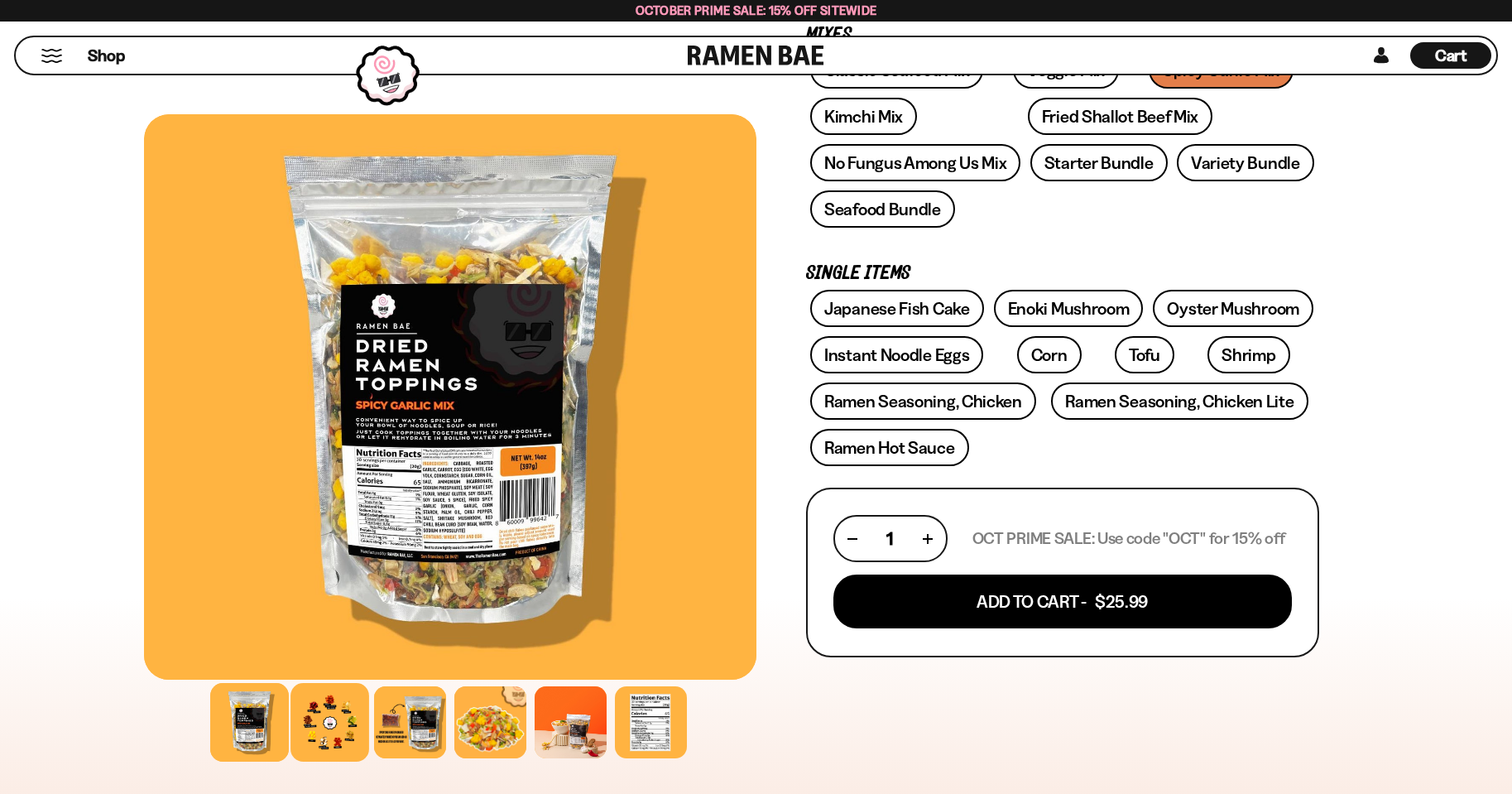
click at [336, 704] on div at bounding box center [329, 721] width 78 height 78
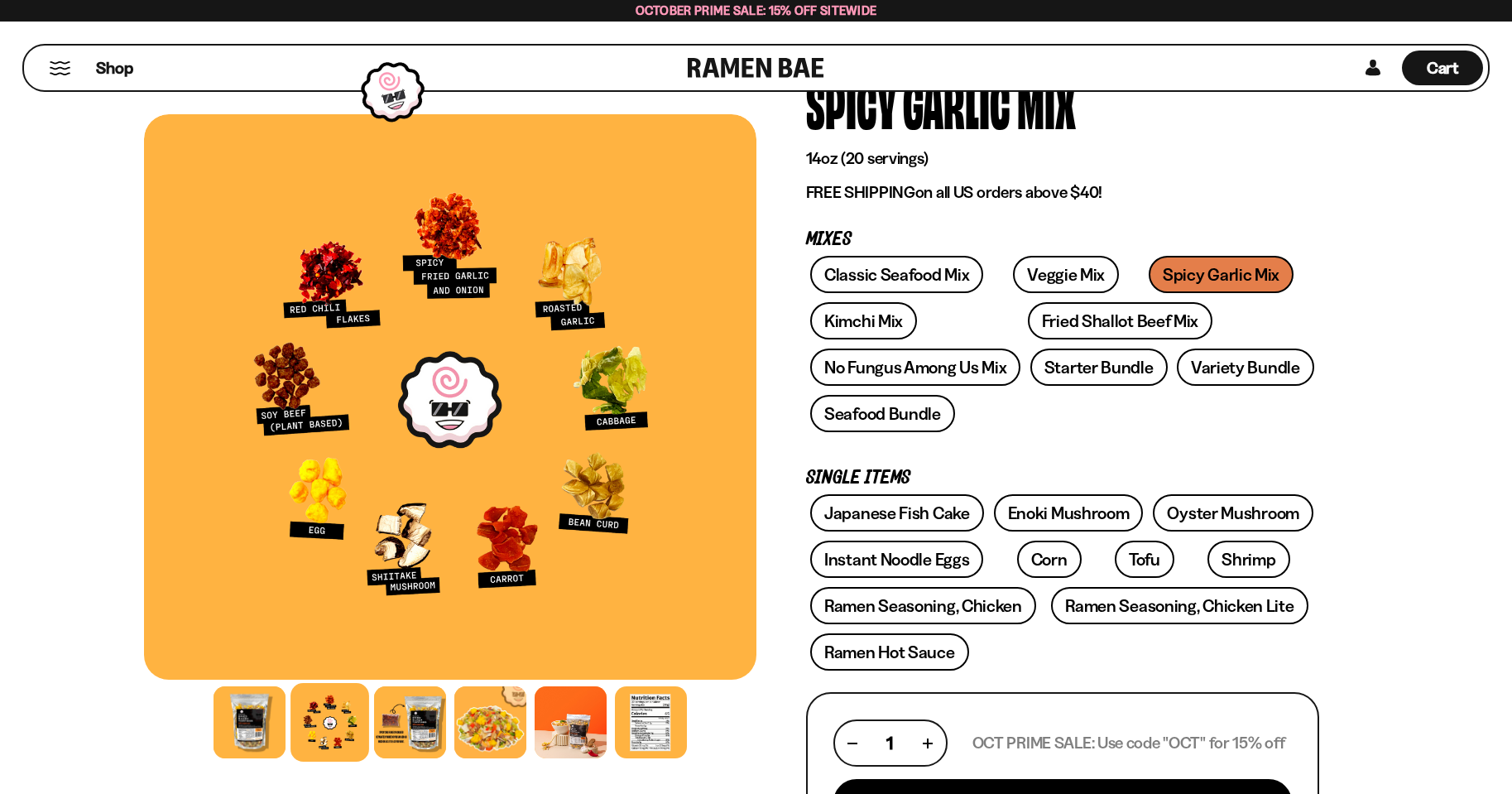
scroll to position [166, 0]
